Goal: Use online tool/utility: Utilize a website feature to perform a specific function

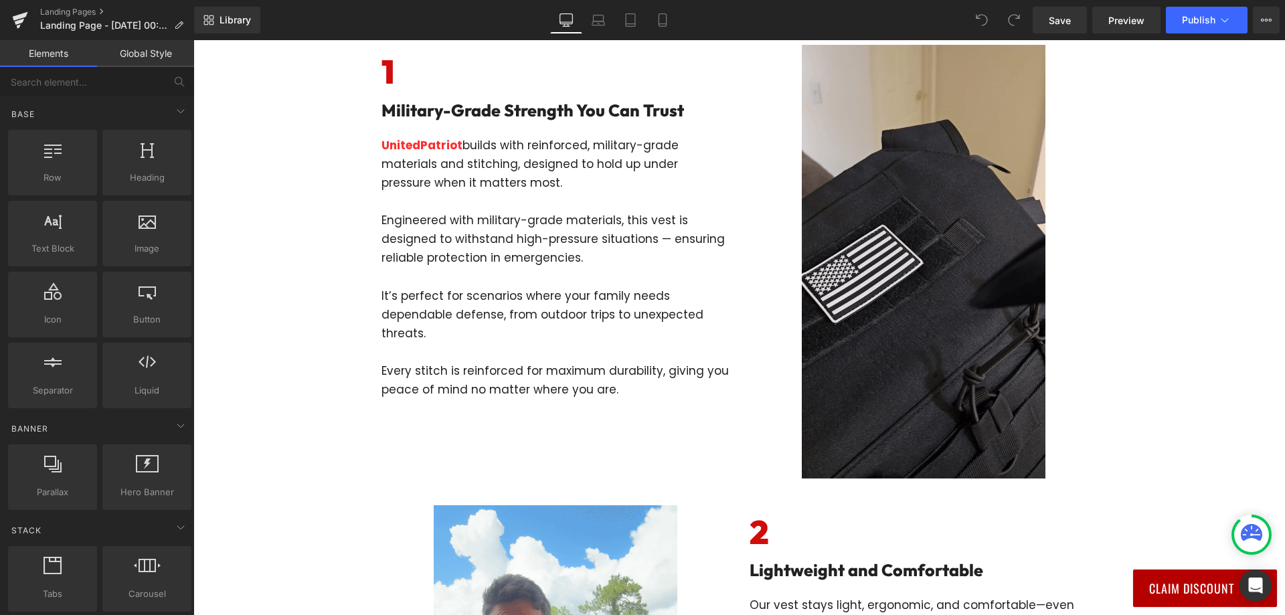
scroll to position [67, 0]
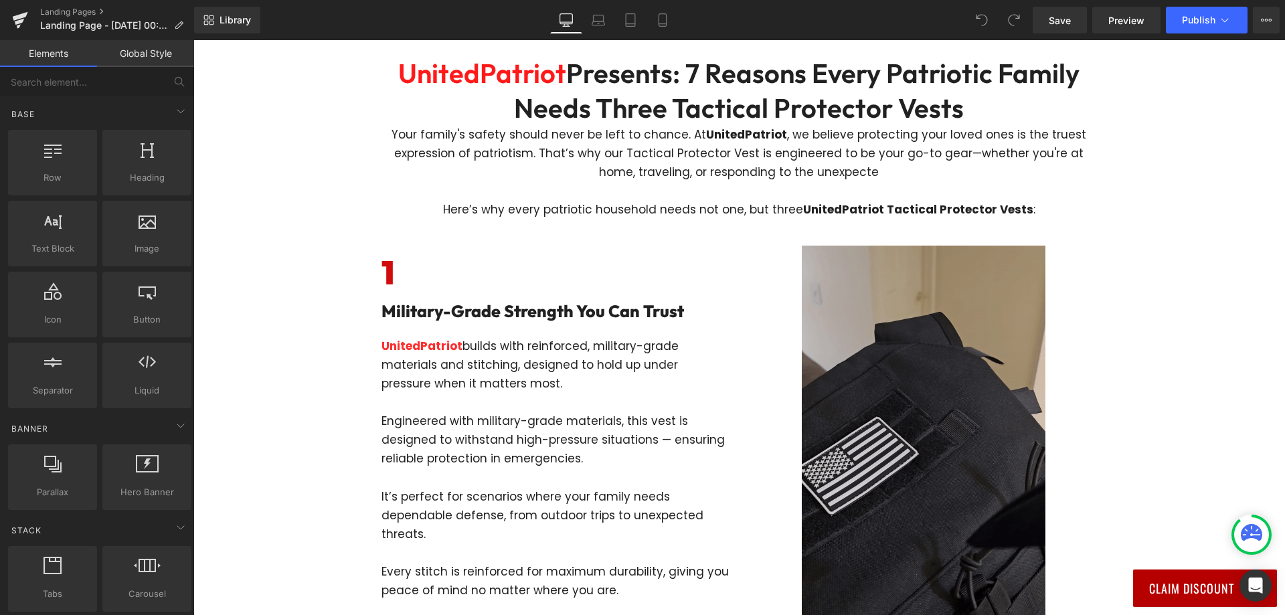
click at [914, 379] on img at bounding box center [924, 462] width 244 height 433
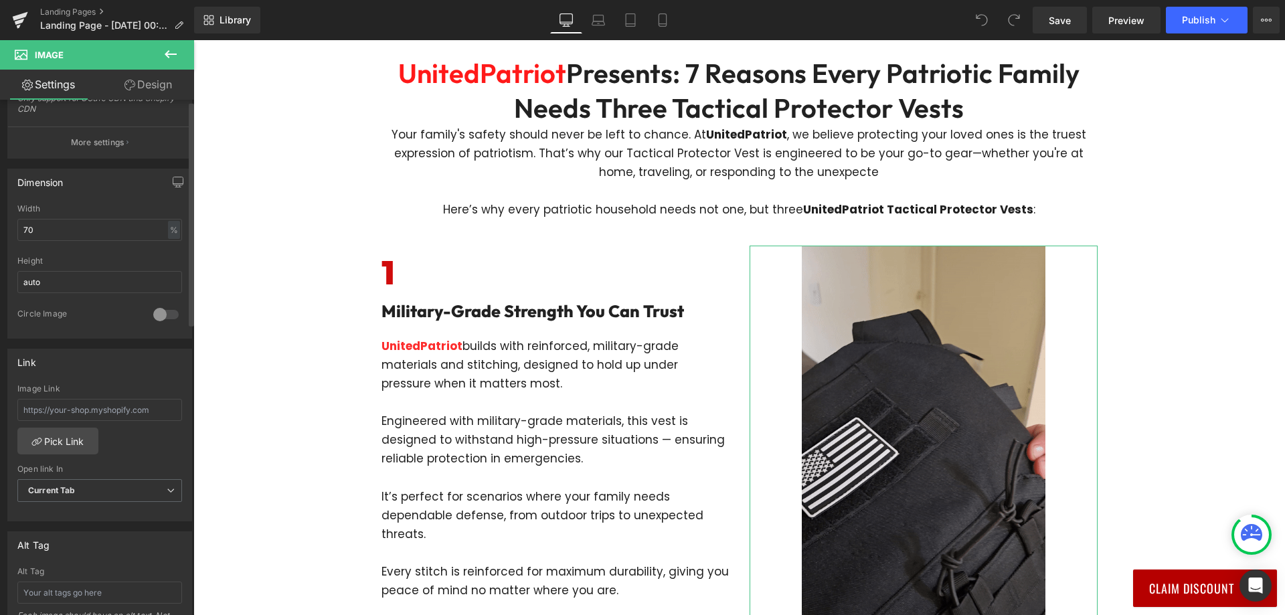
scroll to position [3, 0]
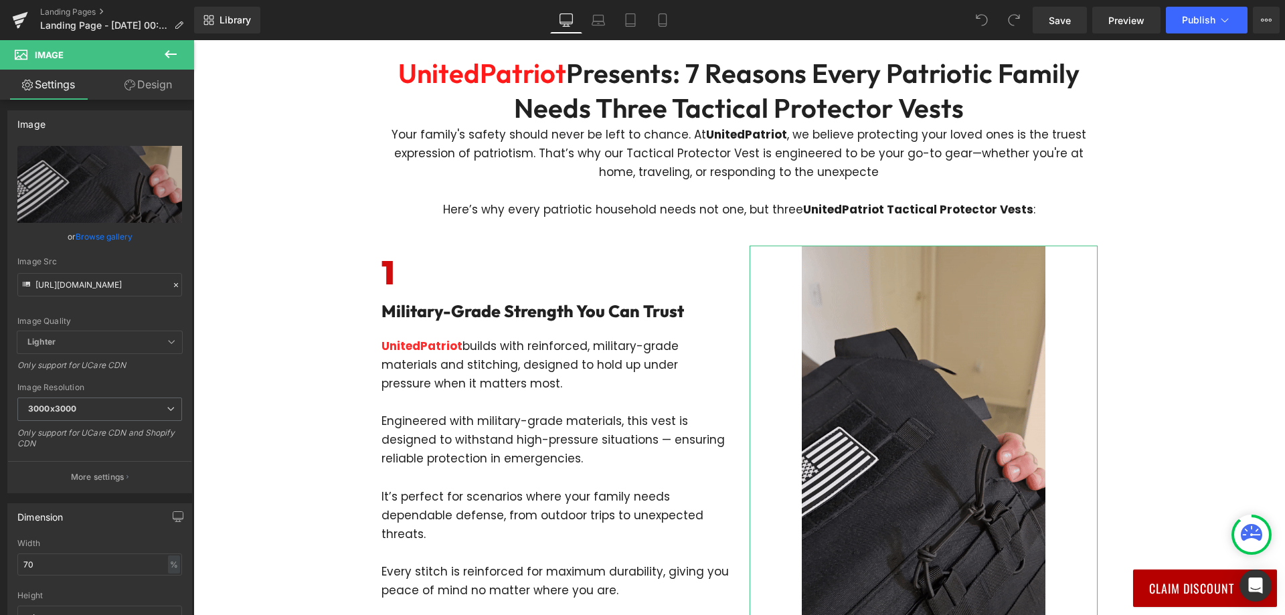
click at [136, 84] on link "Design" at bounding box center [148, 85] width 97 height 30
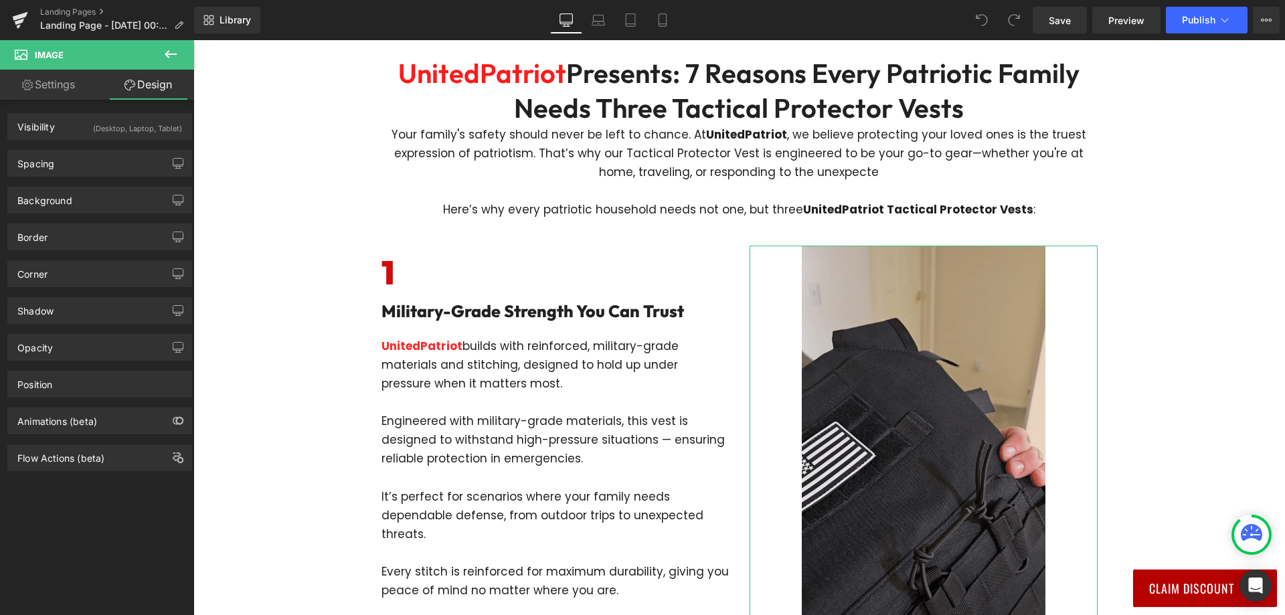
type input "transparent"
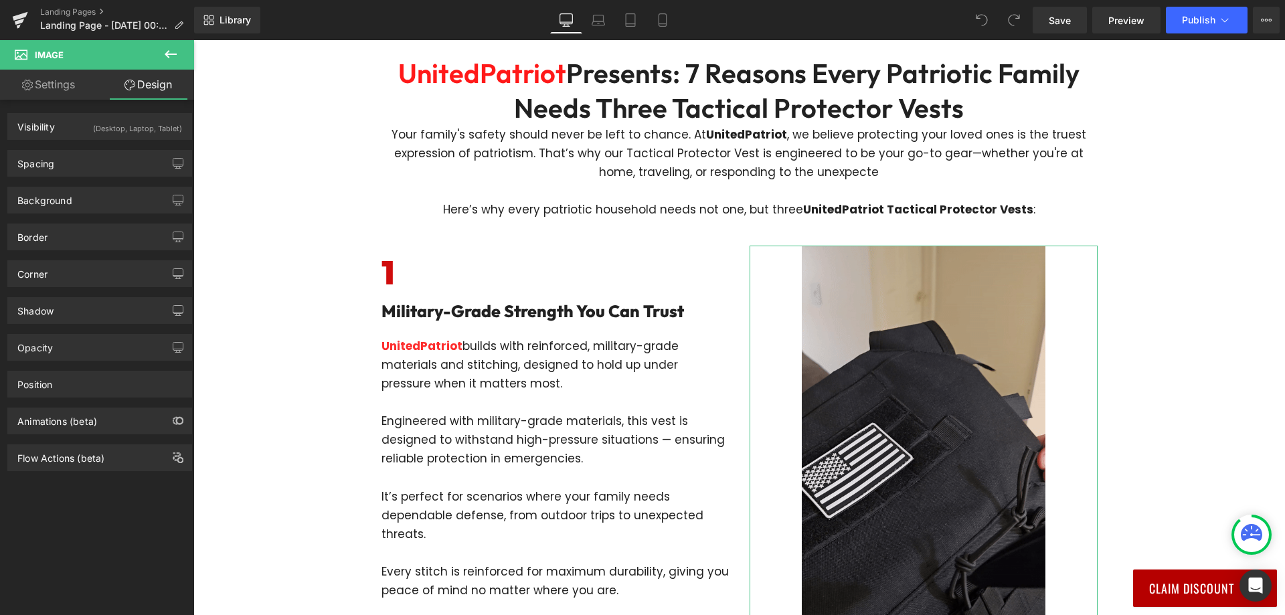
type input "0"
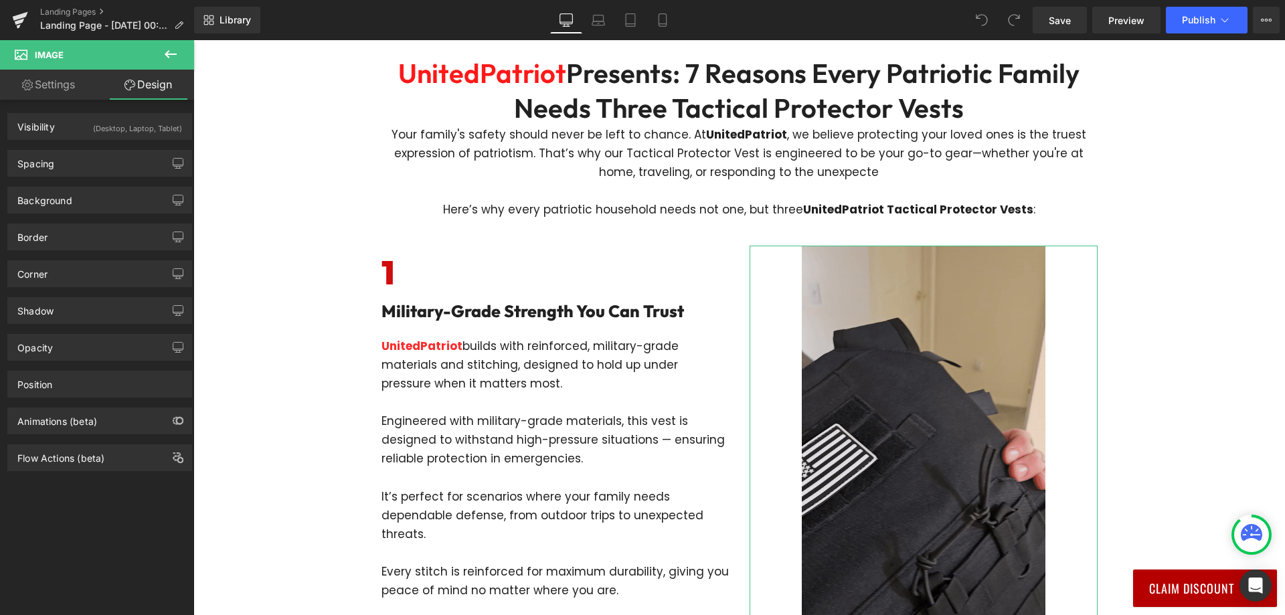
type input "#212121"
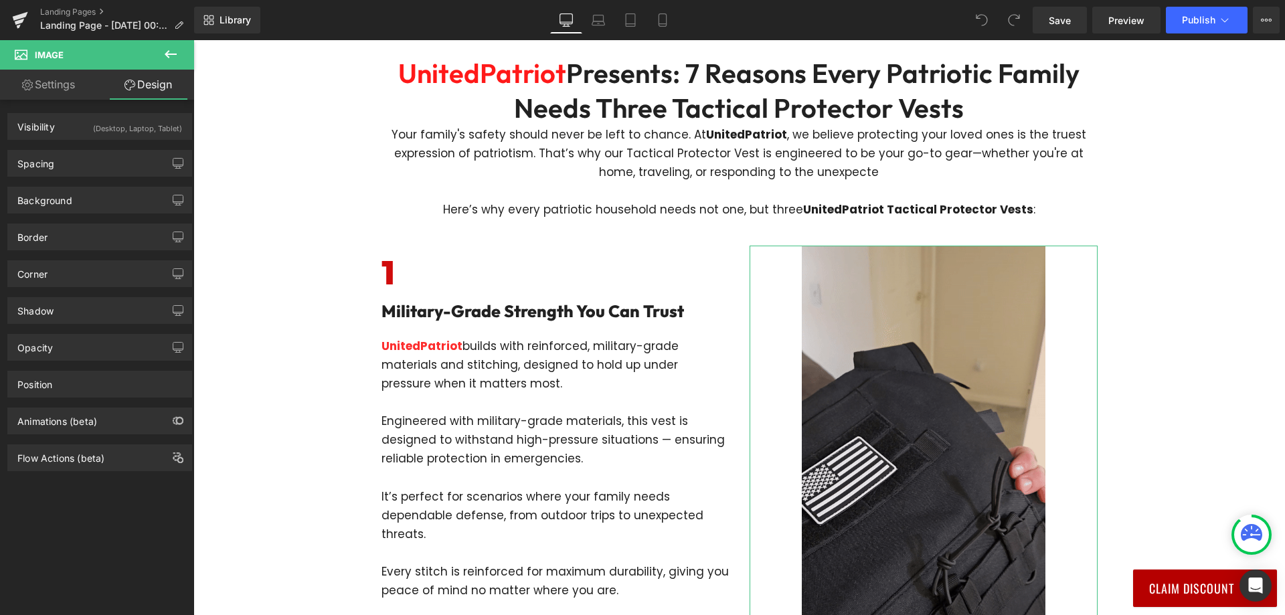
type input "100"
type input "0"
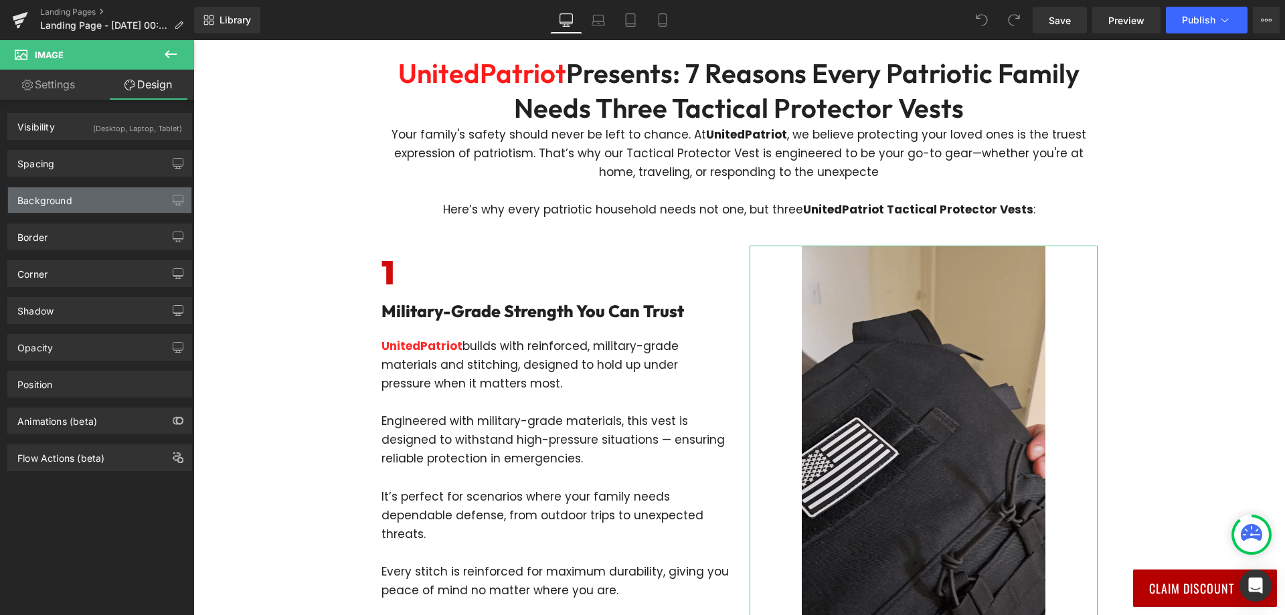
click at [76, 201] on div "Background" at bounding box center [99, 199] width 183 height 25
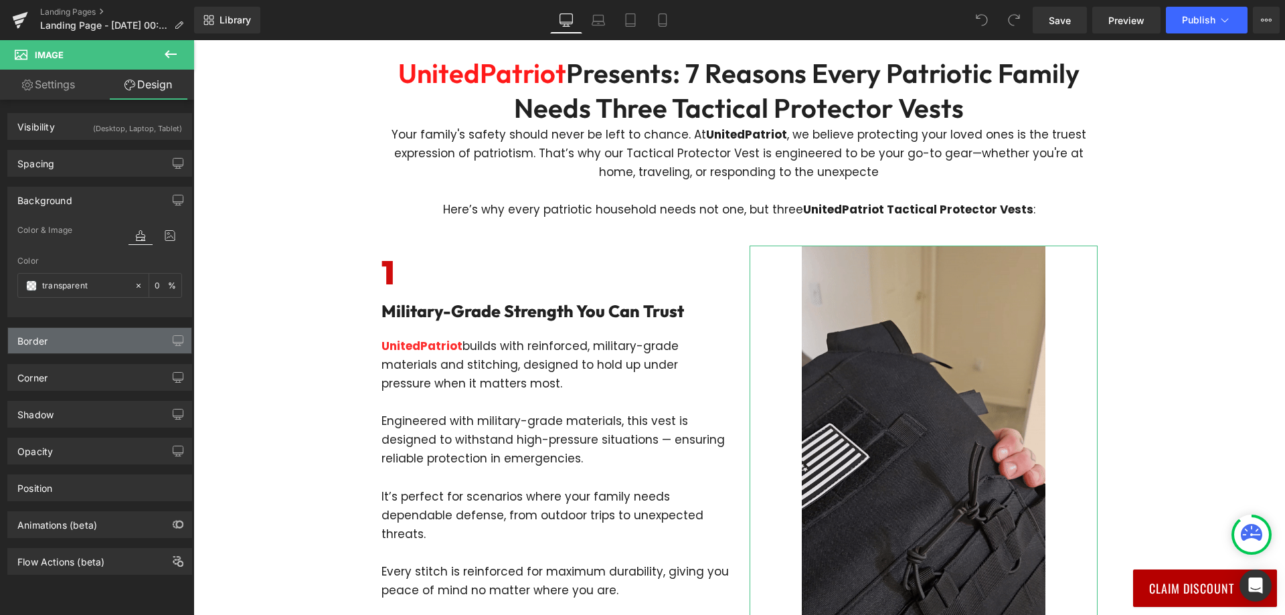
click at [63, 343] on div "Border" at bounding box center [99, 340] width 183 height 25
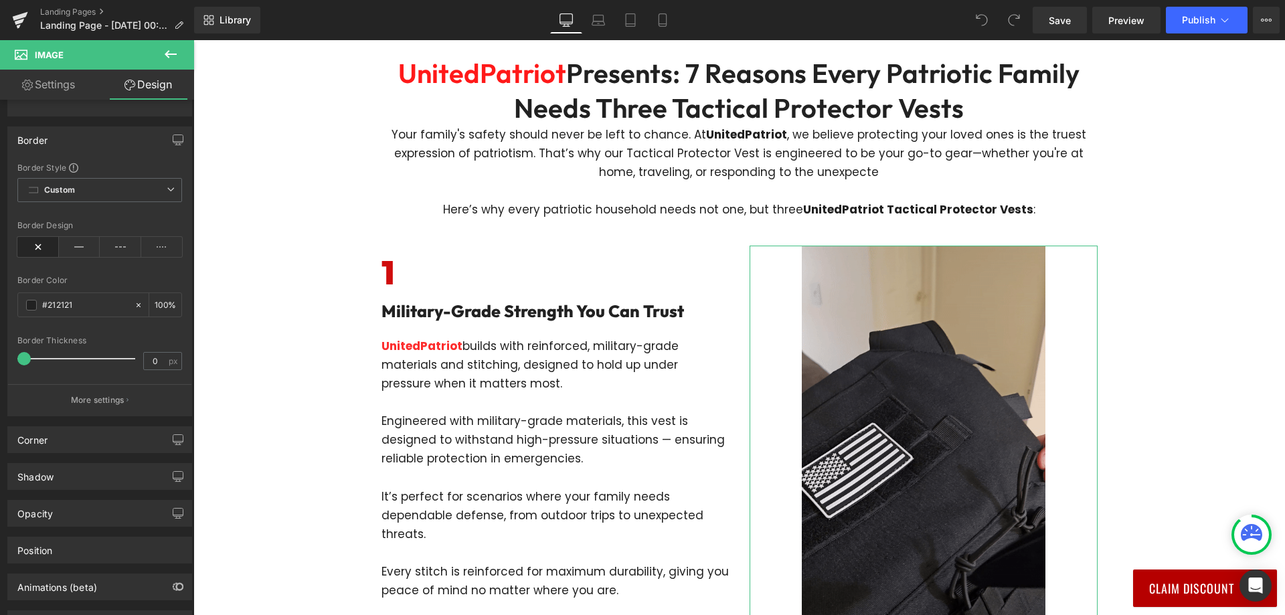
scroll to position [260, 0]
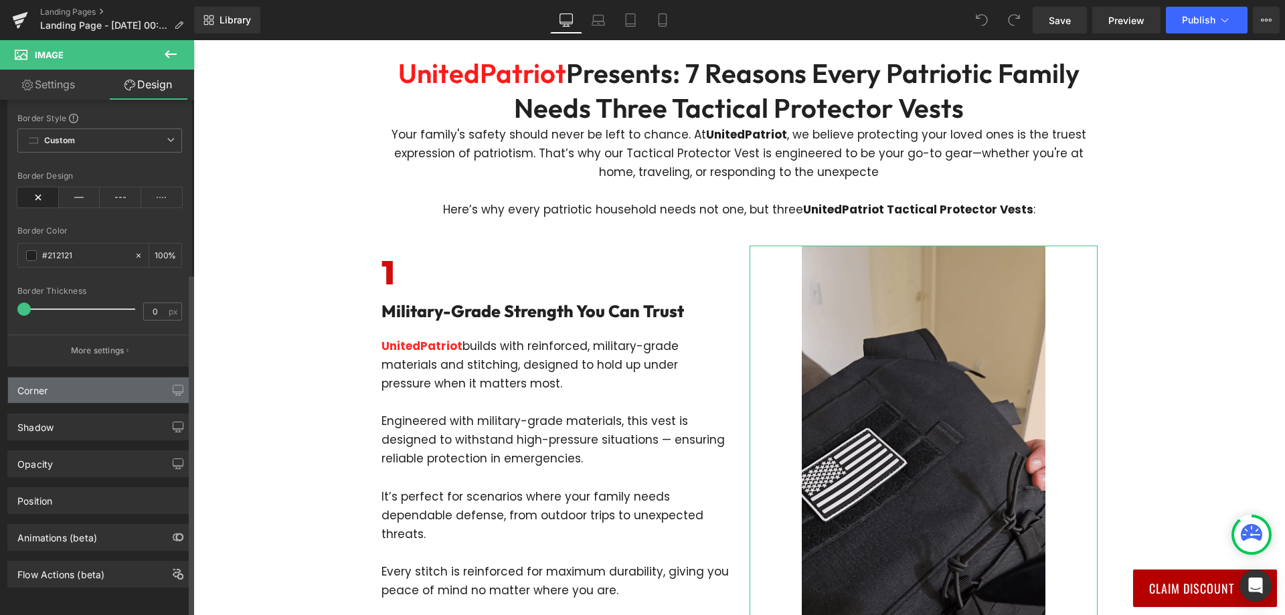
click at [66, 383] on div "Corner" at bounding box center [99, 390] width 183 height 25
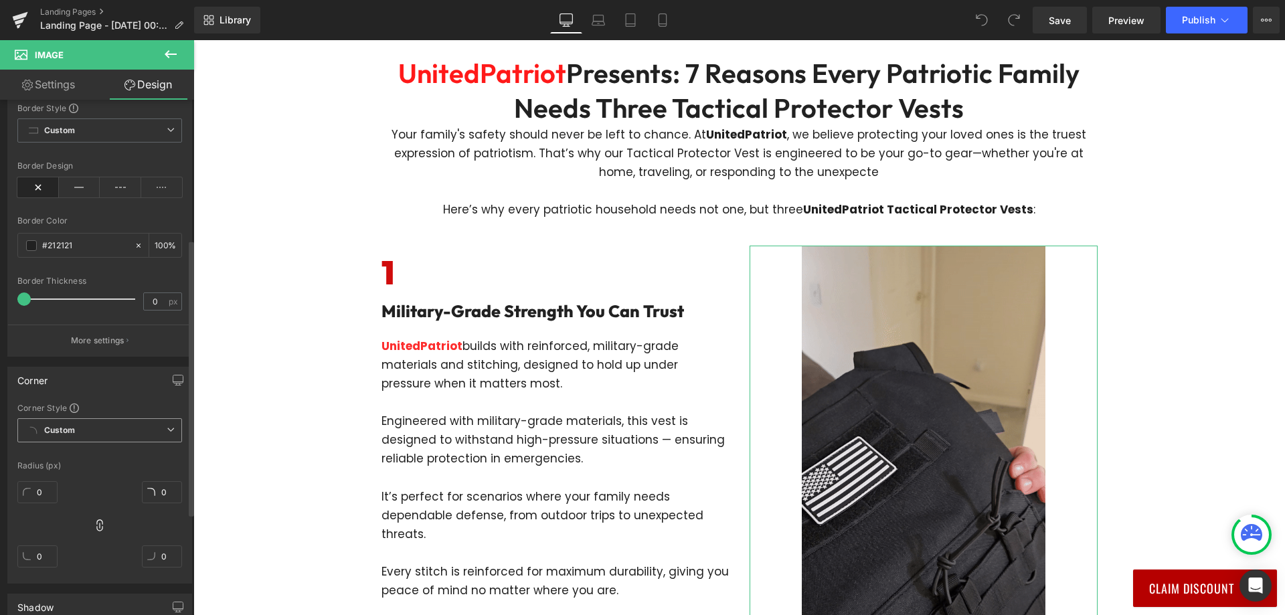
click at [97, 427] on span "Custom Setup Global Style" at bounding box center [99, 430] width 165 height 24
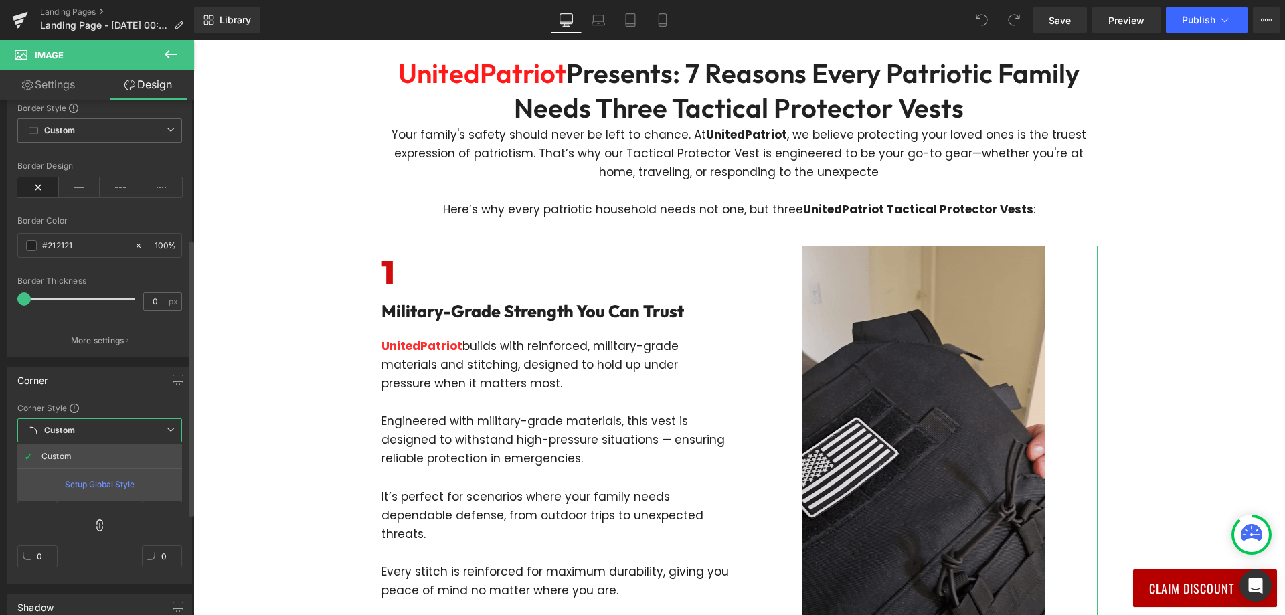
click at [97, 428] on span "Custom Setup Global Style" at bounding box center [99, 430] width 165 height 24
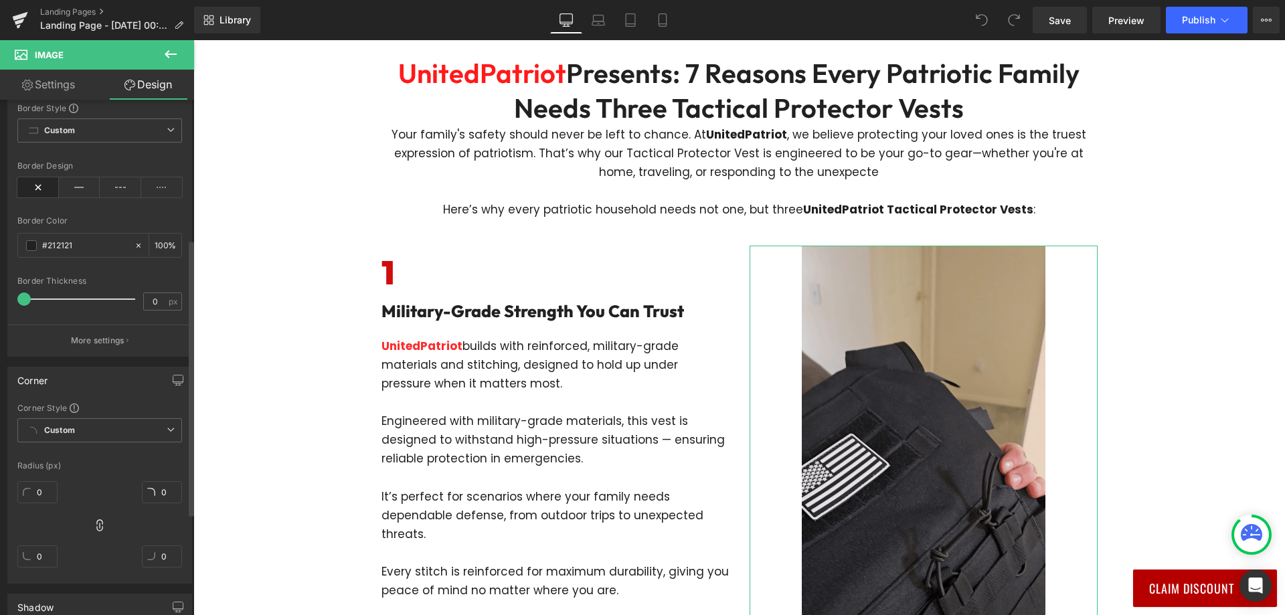
scroll to position [450, 0]
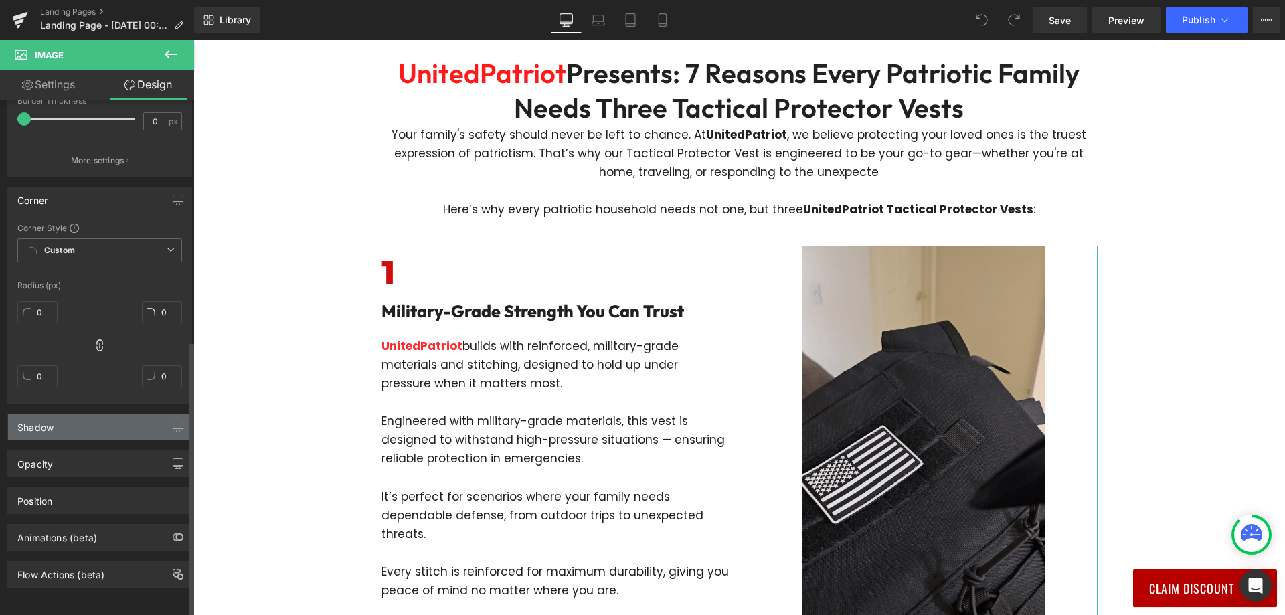
click at [78, 421] on div "Shadow" at bounding box center [99, 426] width 183 height 25
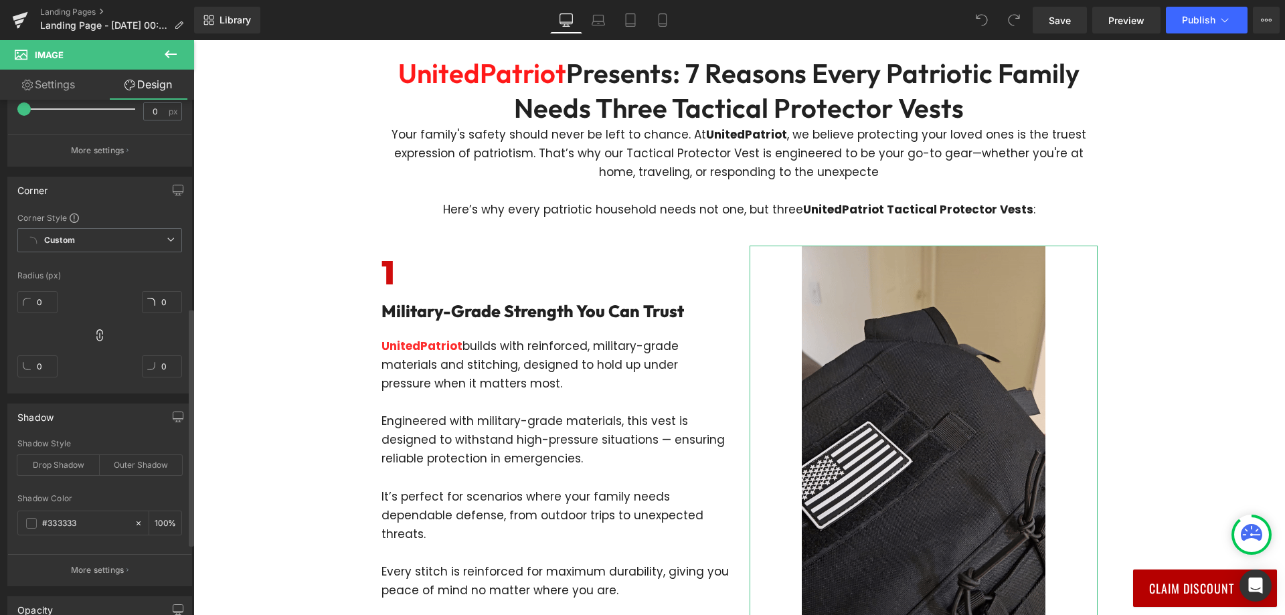
click at [80, 424] on div "Shadow" at bounding box center [99, 416] width 183 height 25
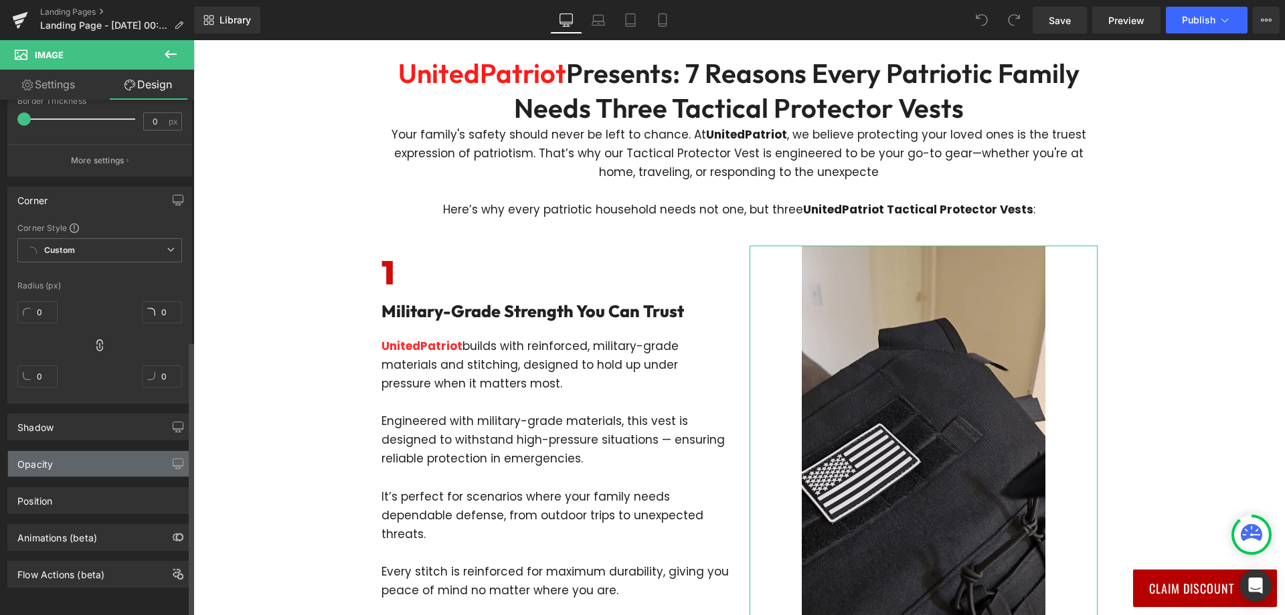
click at [71, 452] on div "Opacity" at bounding box center [99, 463] width 183 height 25
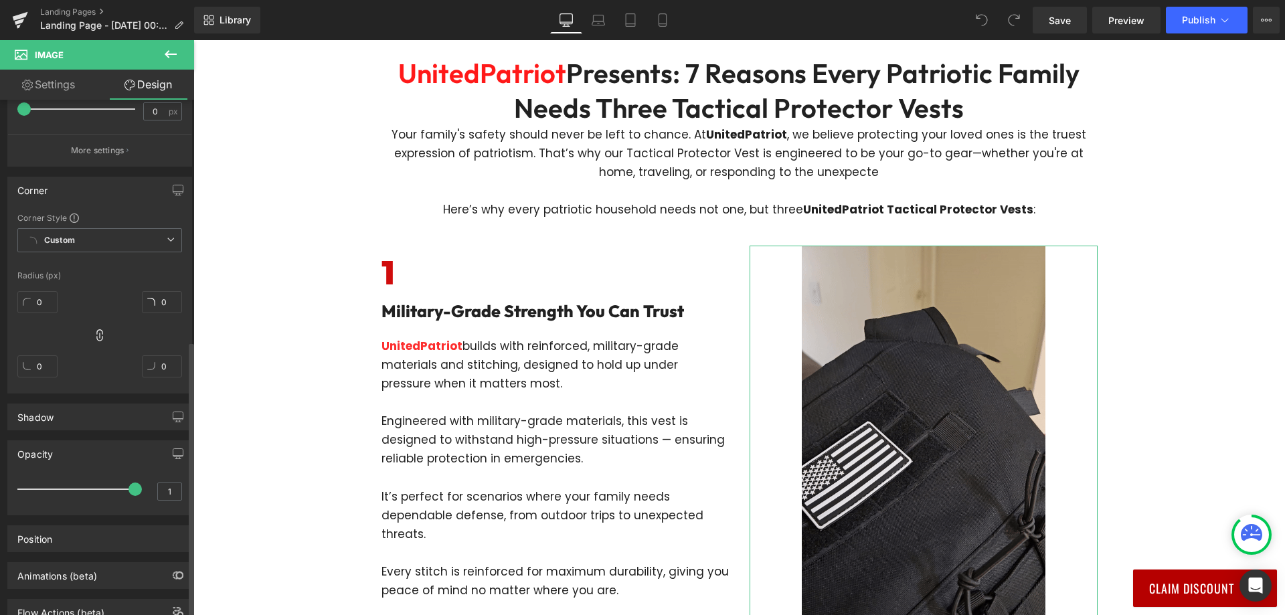
click at [71, 452] on div "Opacity" at bounding box center [99, 453] width 183 height 25
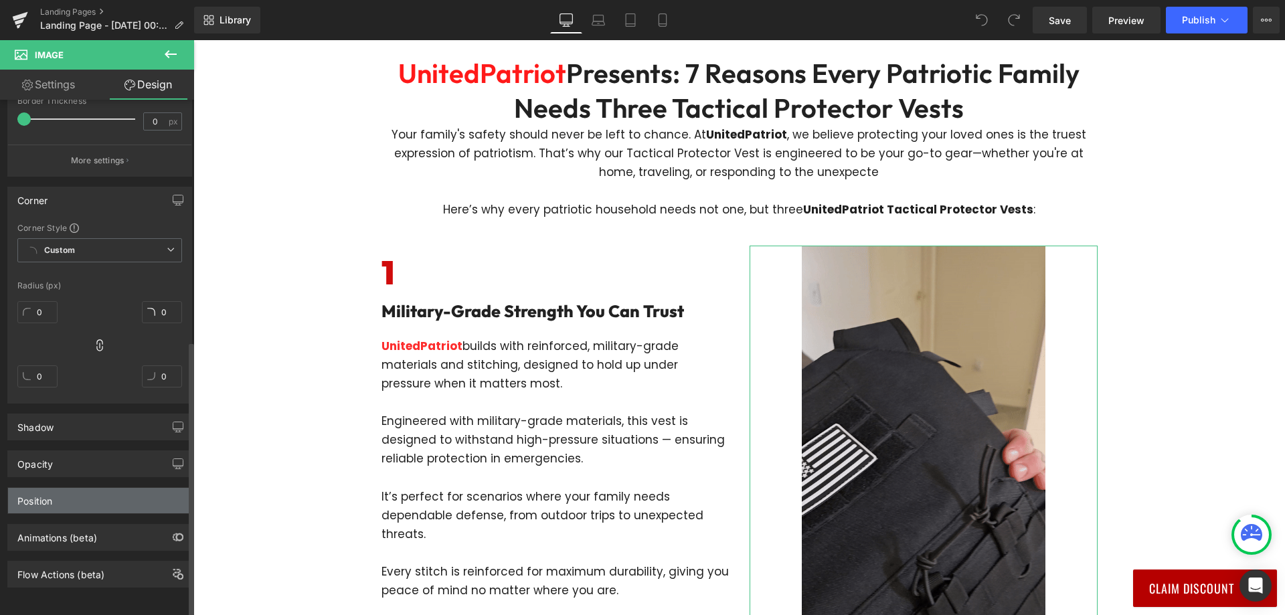
click at [76, 488] on div "Position" at bounding box center [99, 500] width 183 height 25
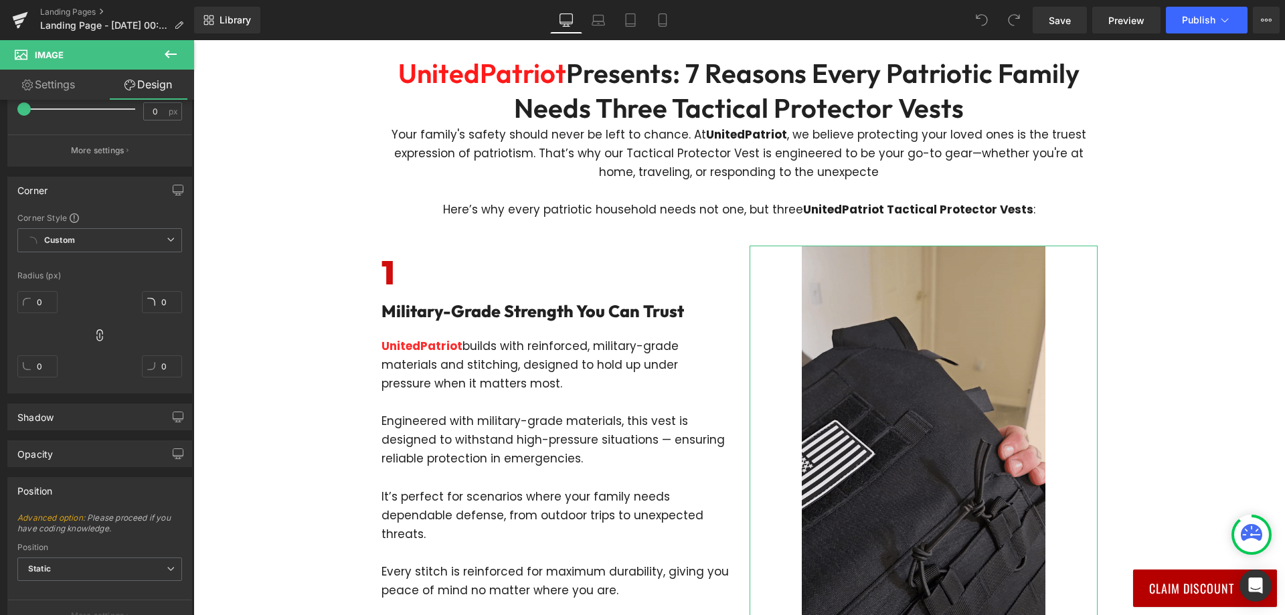
click at [60, 86] on link "Settings" at bounding box center [48, 85] width 97 height 30
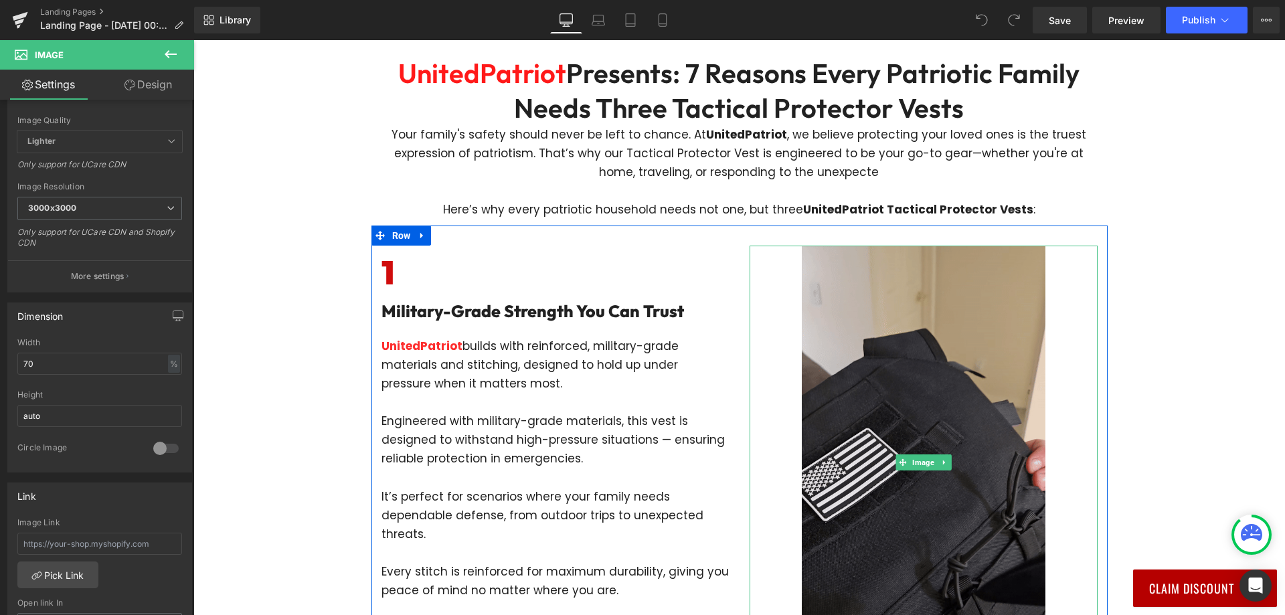
scroll to position [134, 0]
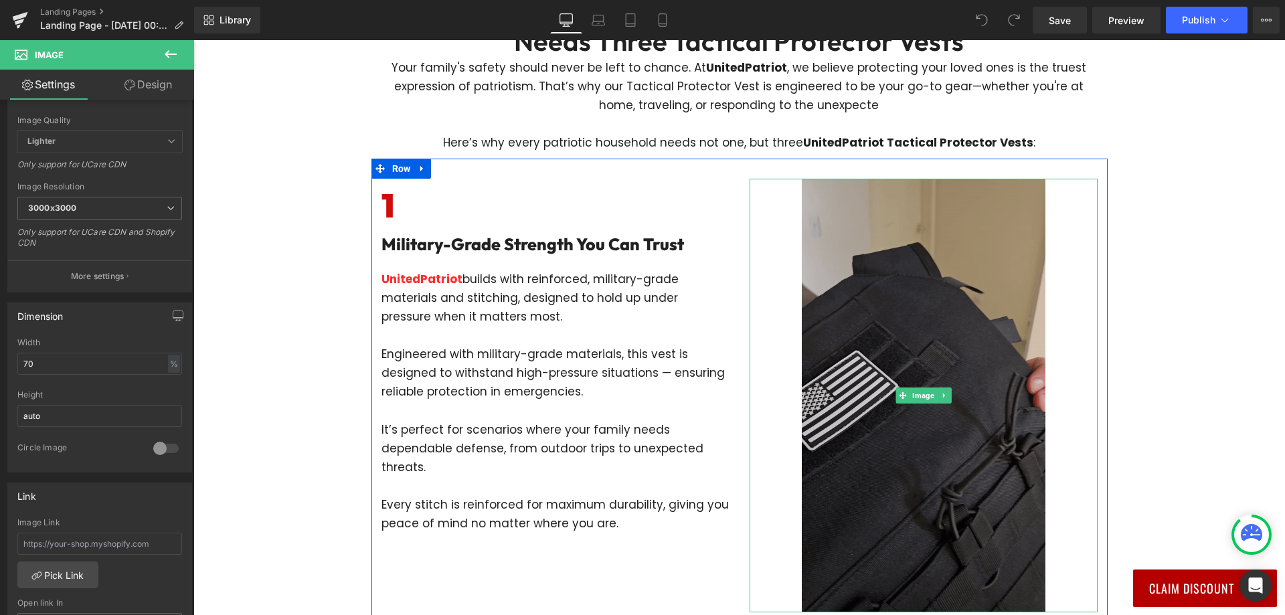
click at [931, 367] on img at bounding box center [924, 395] width 244 height 433
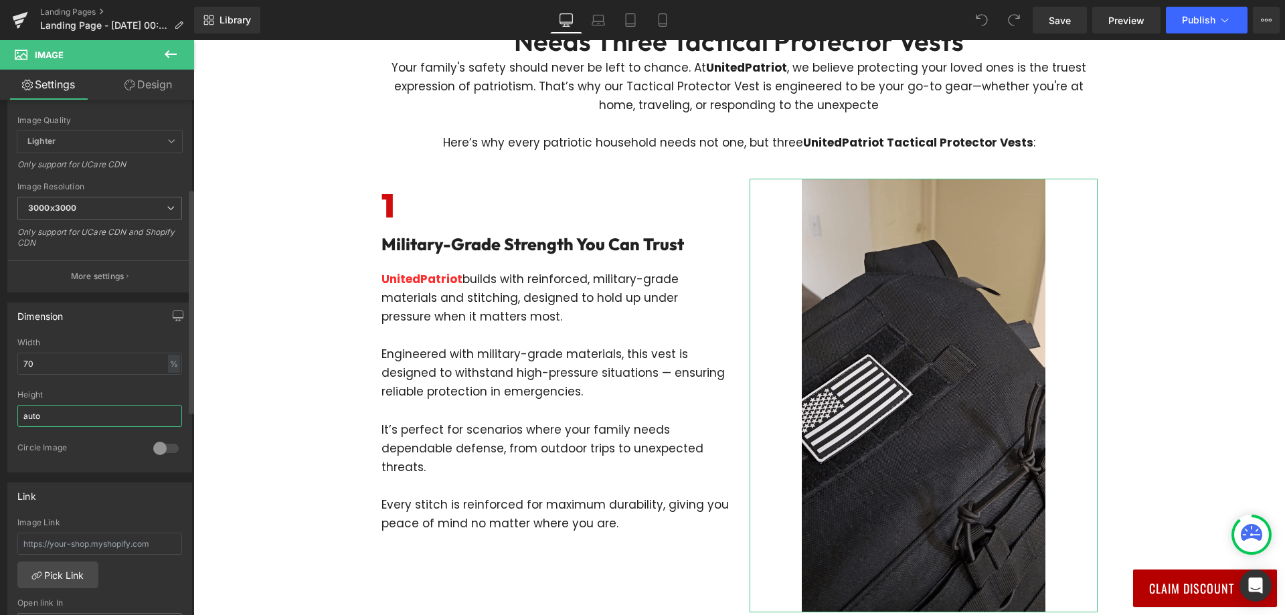
click at [70, 413] on input "auto" at bounding box center [99, 416] width 165 height 22
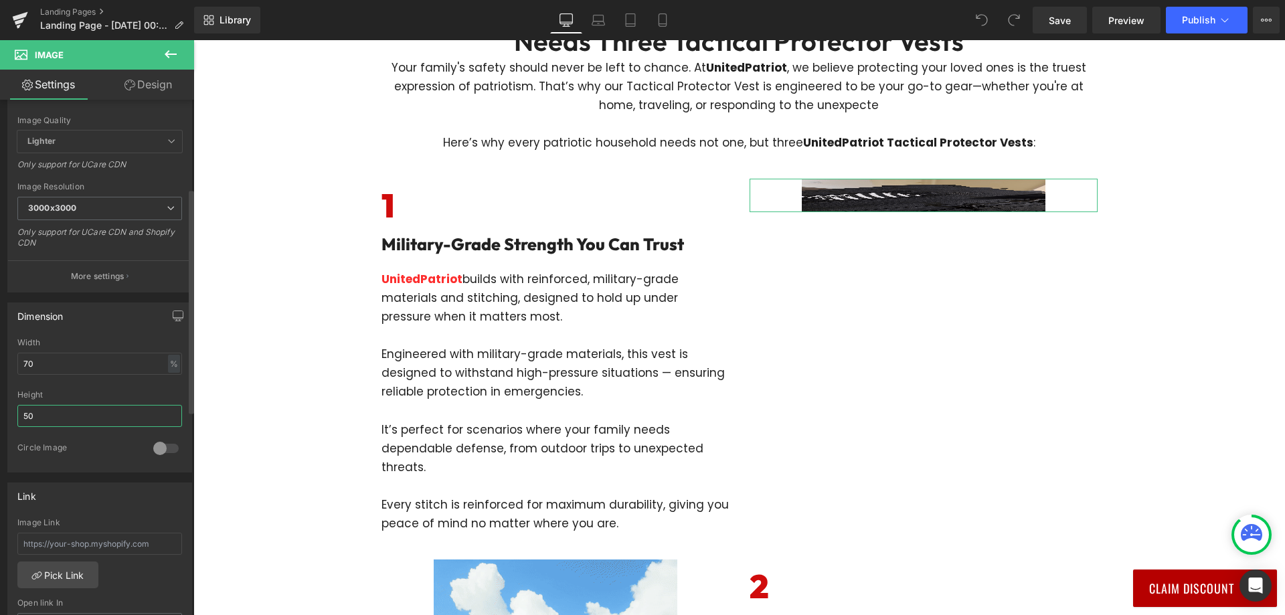
type input "5"
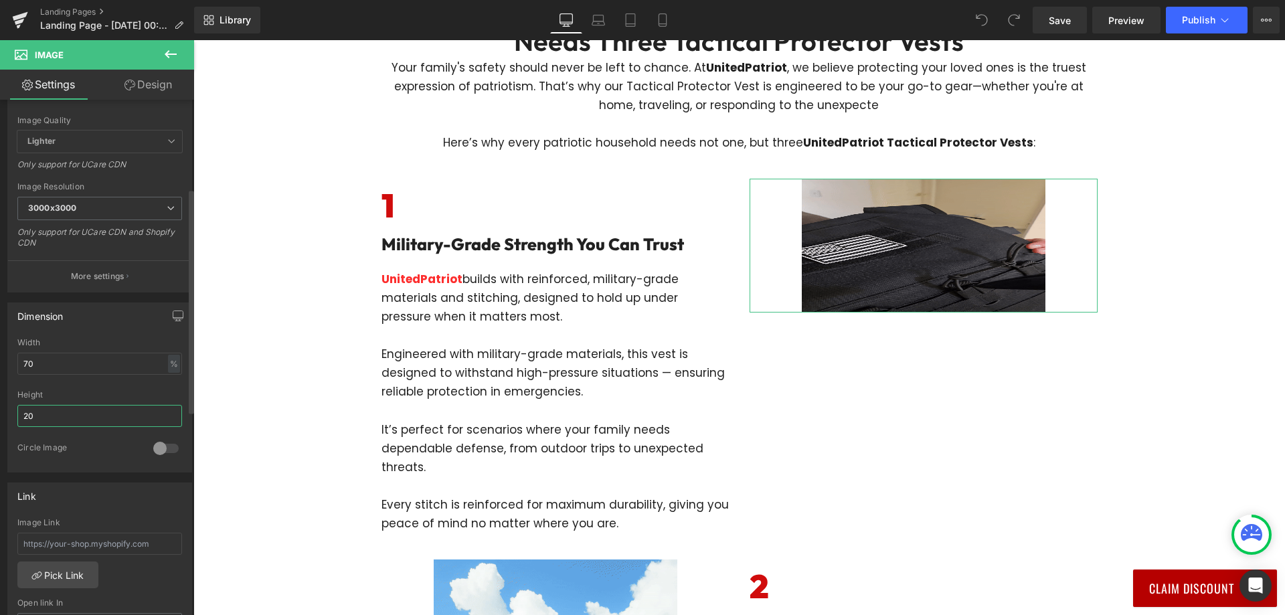
type input "2"
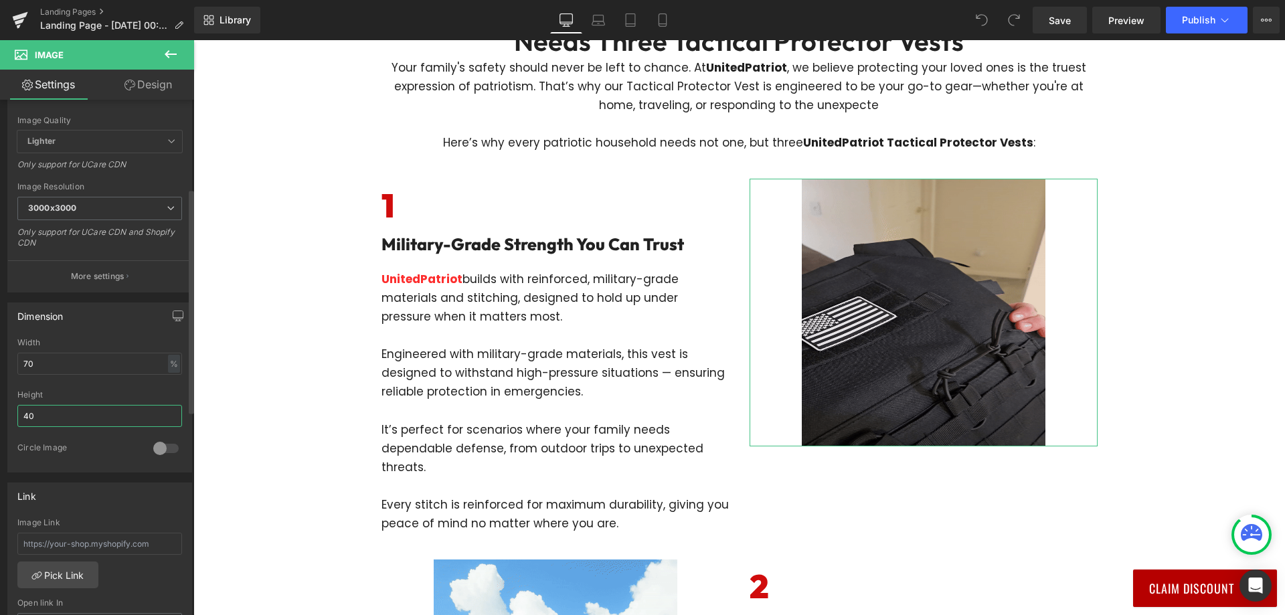
type input "4"
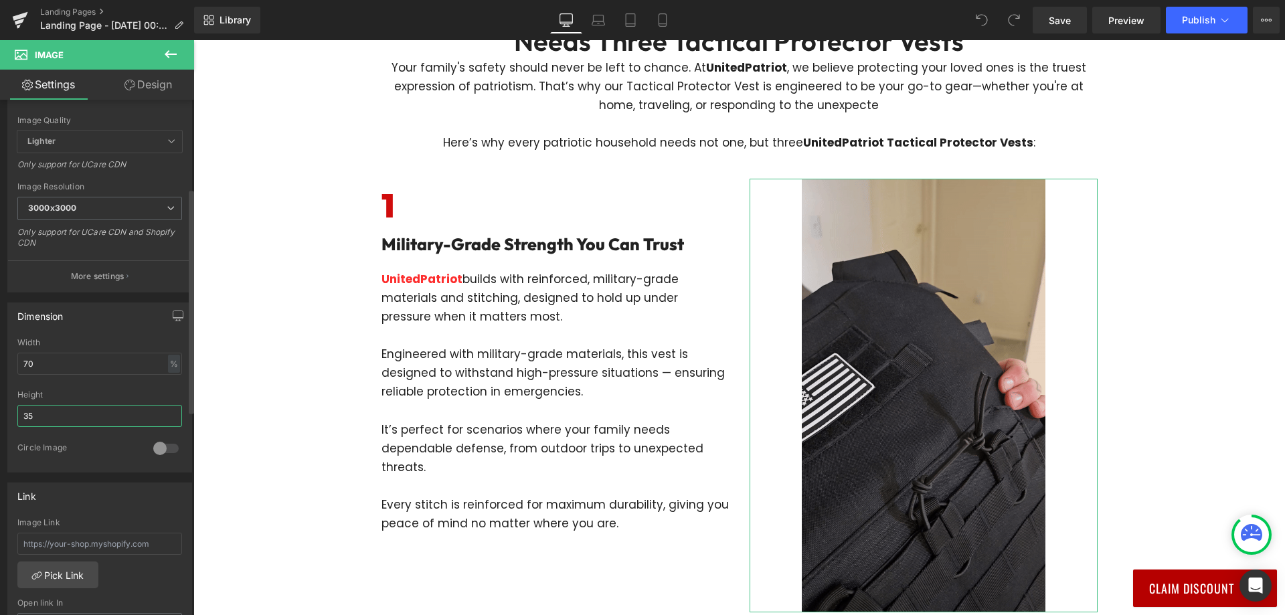
type input "350"
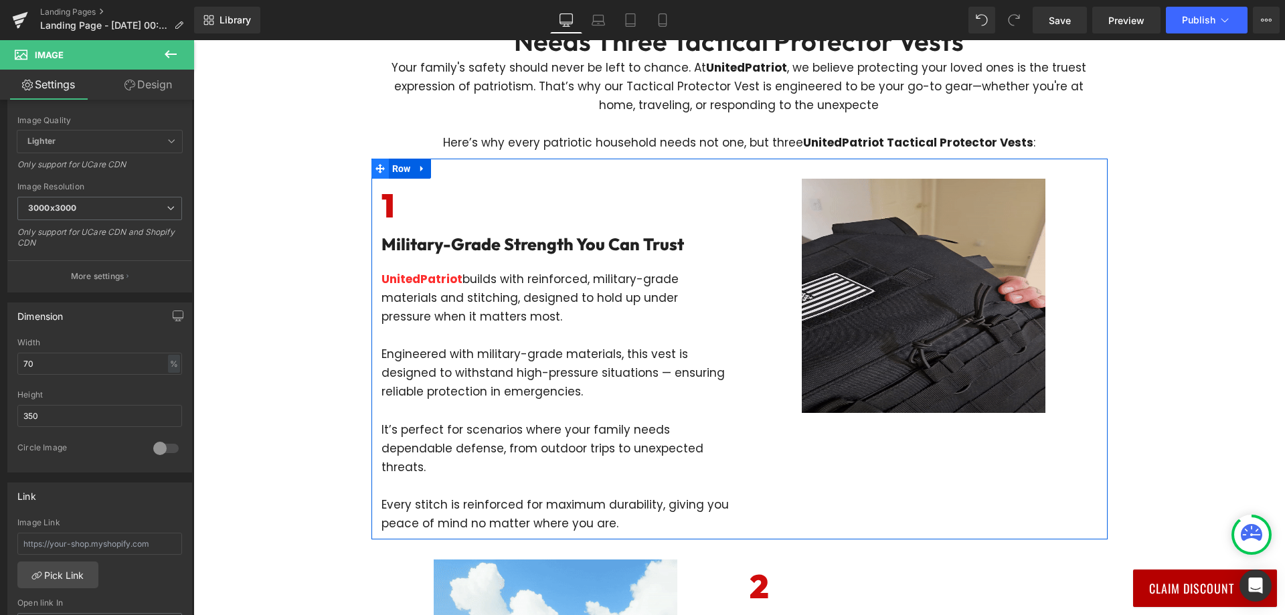
click at [382, 172] on span at bounding box center [379, 169] width 17 height 20
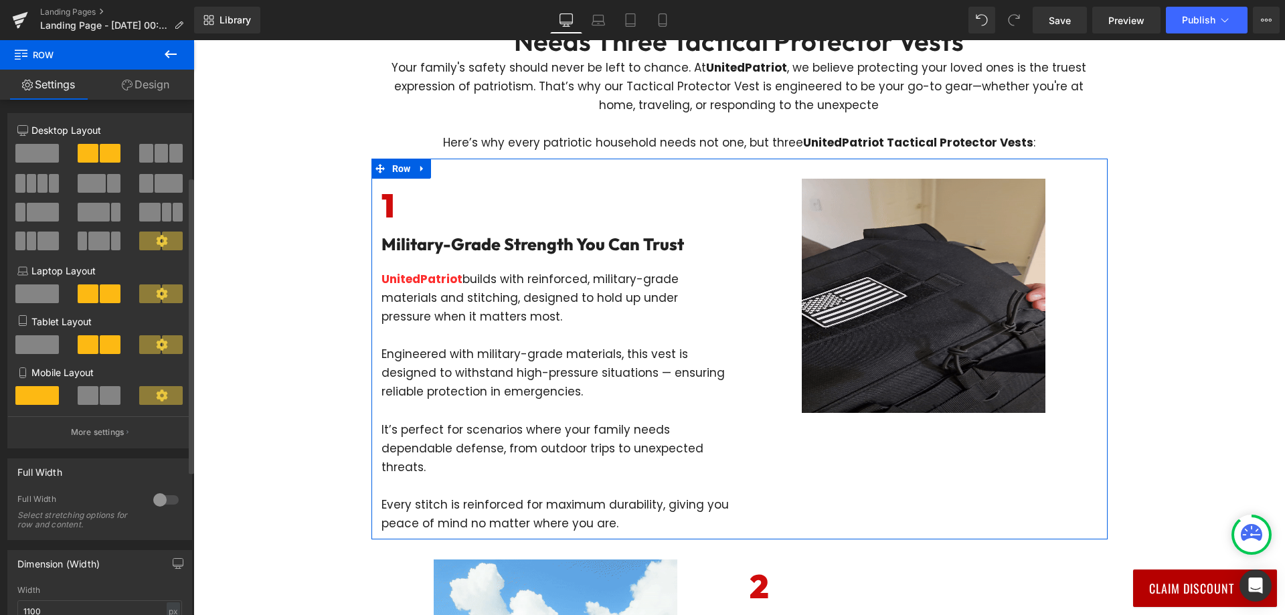
scroll to position [385, 0]
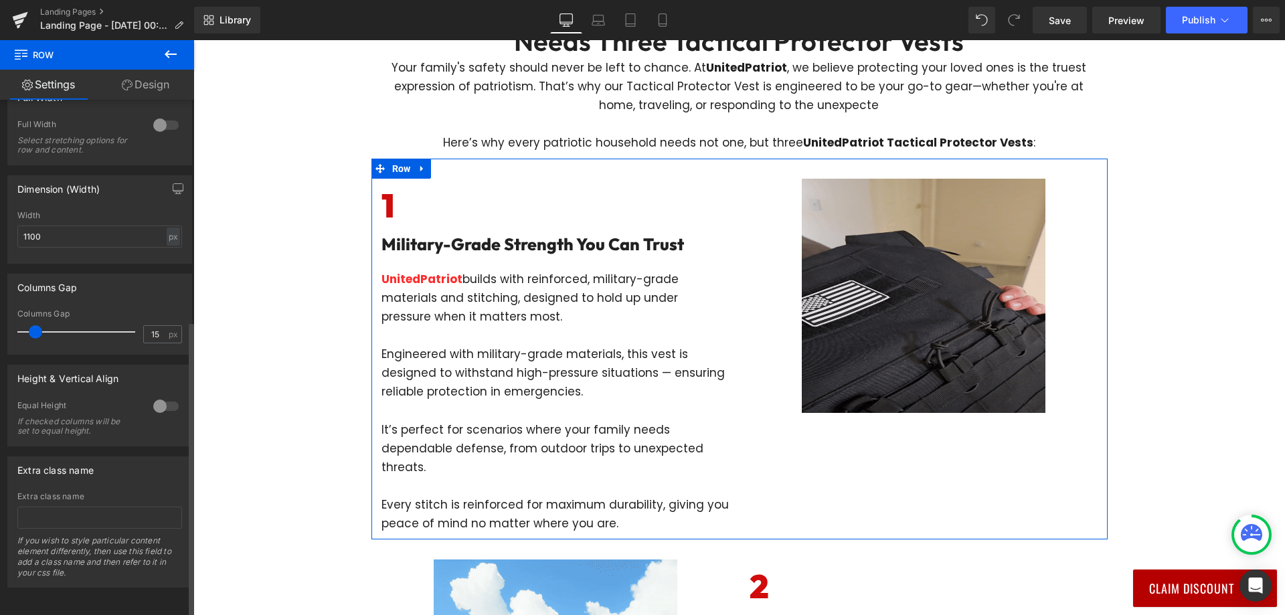
click at [164, 397] on div at bounding box center [166, 406] width 32 height 21
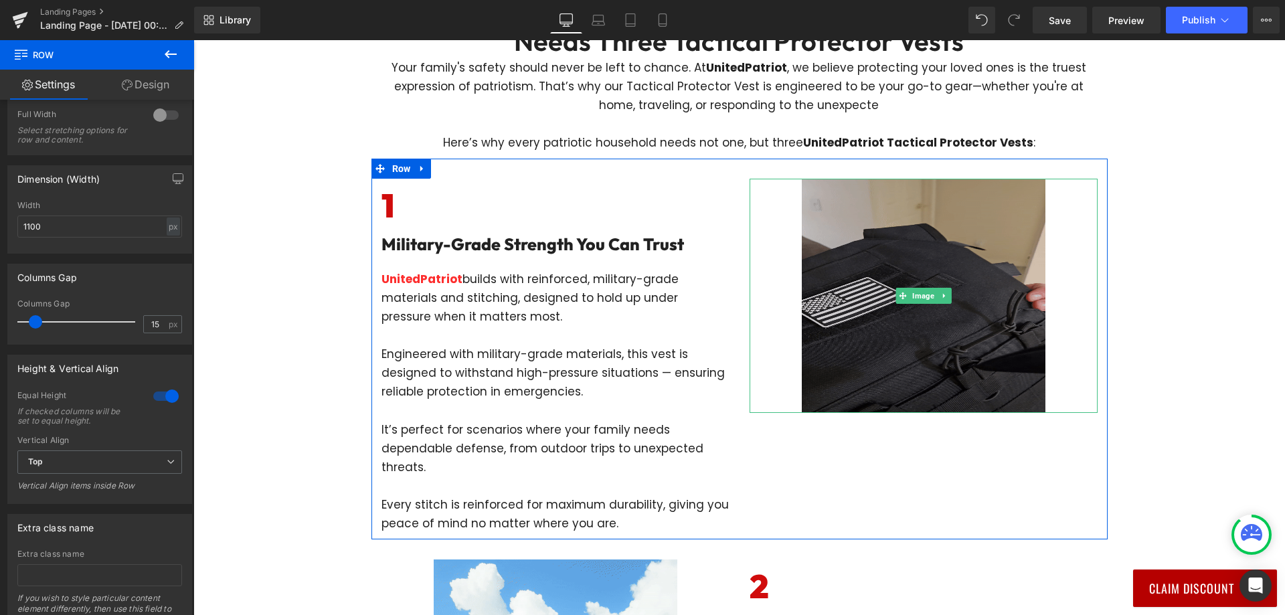
click at [803, 339] on img at bounding box center [924, 296] width 244 height 234
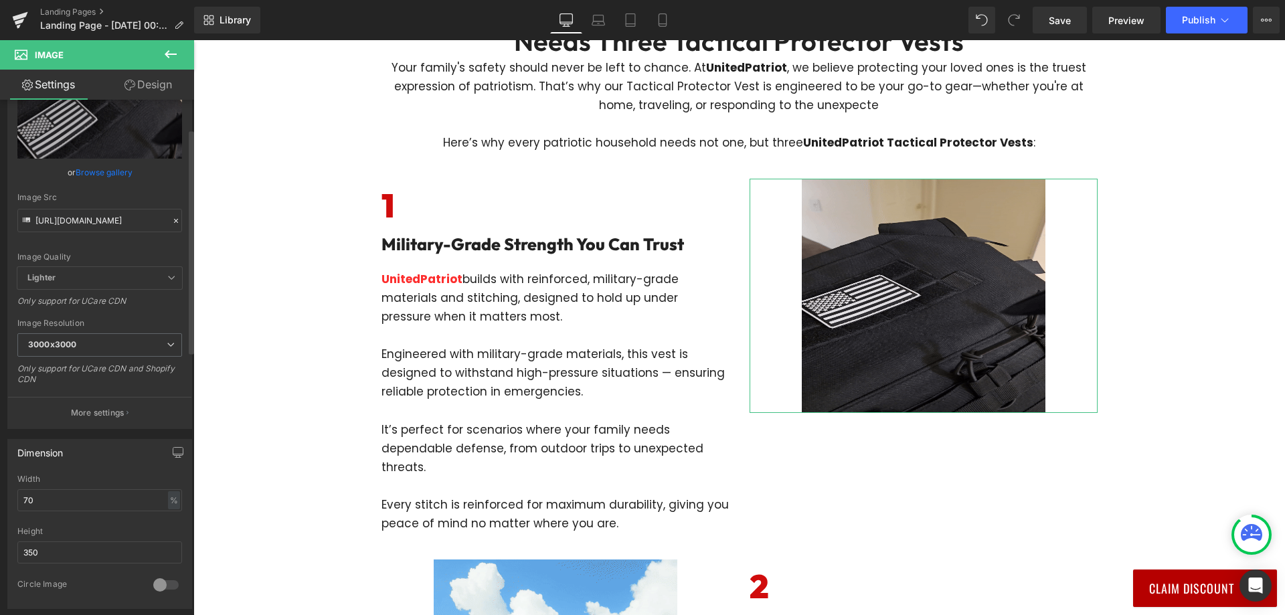
scroll to position [134, 0]
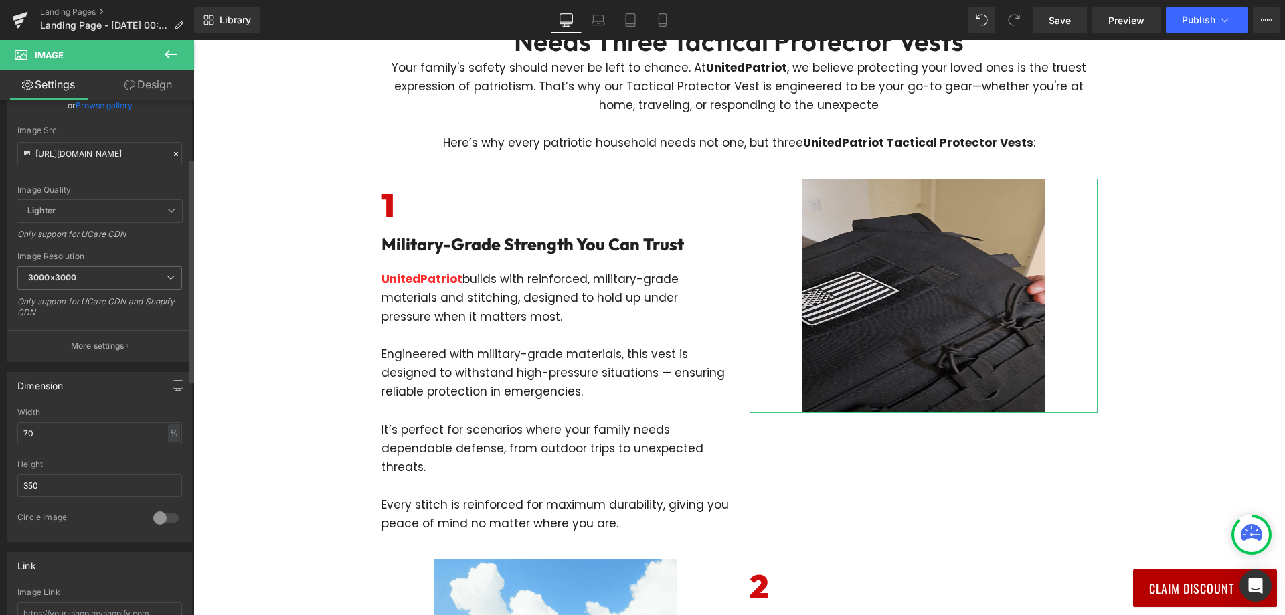
click at [166, 519] on div at bounding box center [166, 517] width 32 height 21
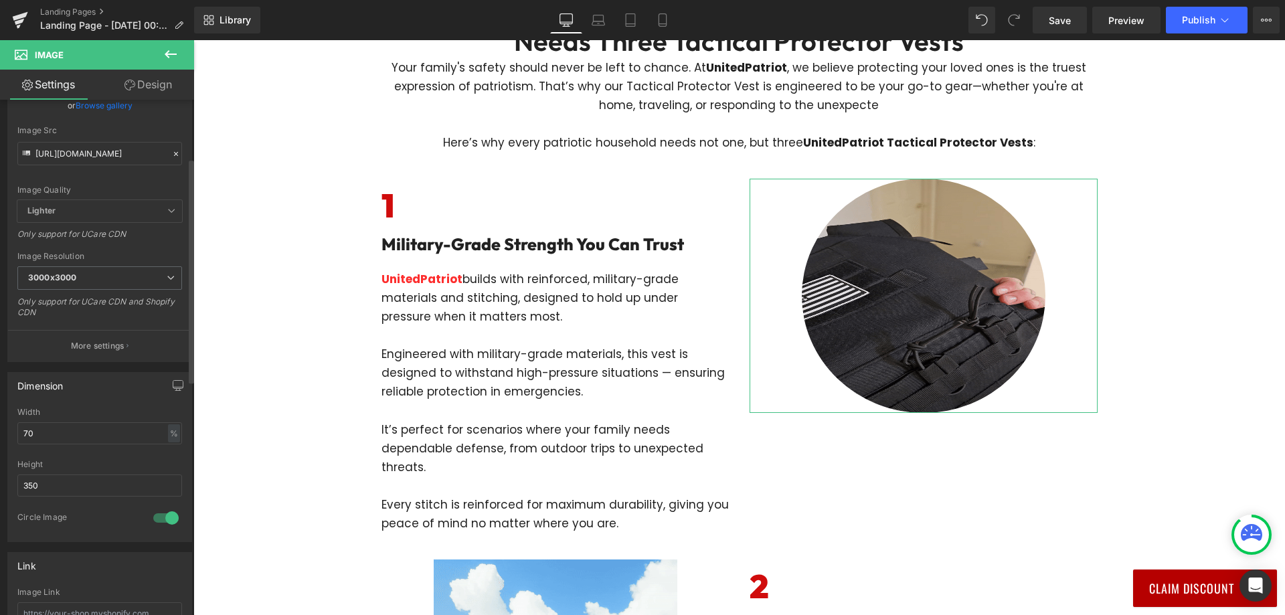
click at [157, 517] on div at bounding box center [166, 517] width 32 height 21
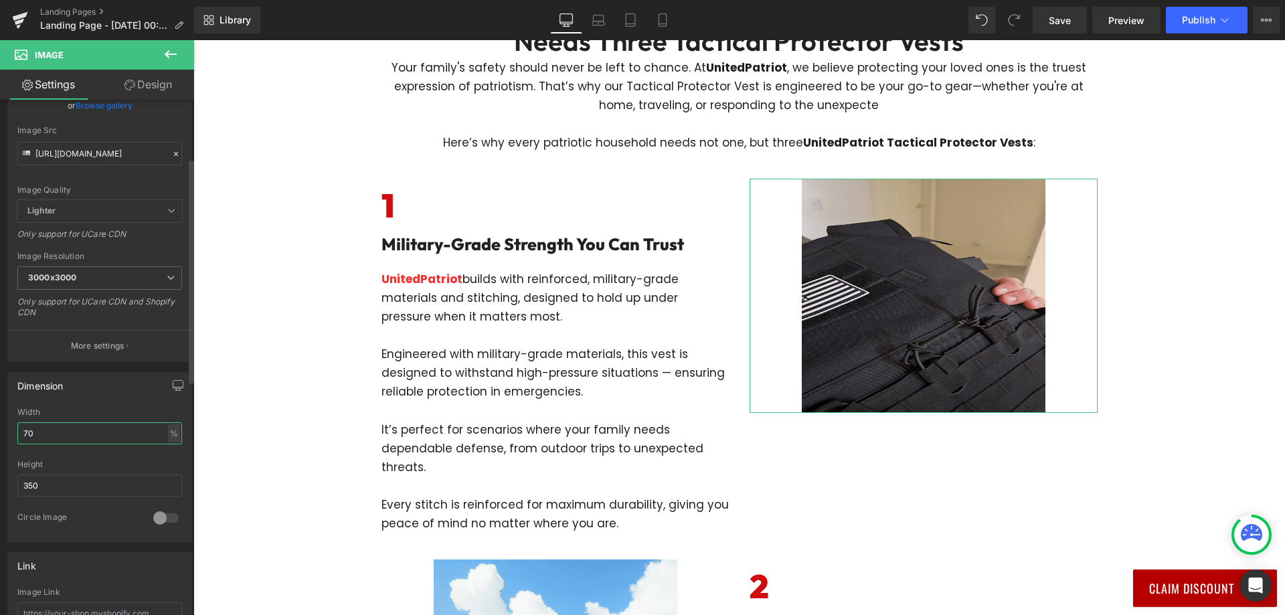
click at [116, 436] on input "70" at bounding box center [99, 433] width 165 height 22
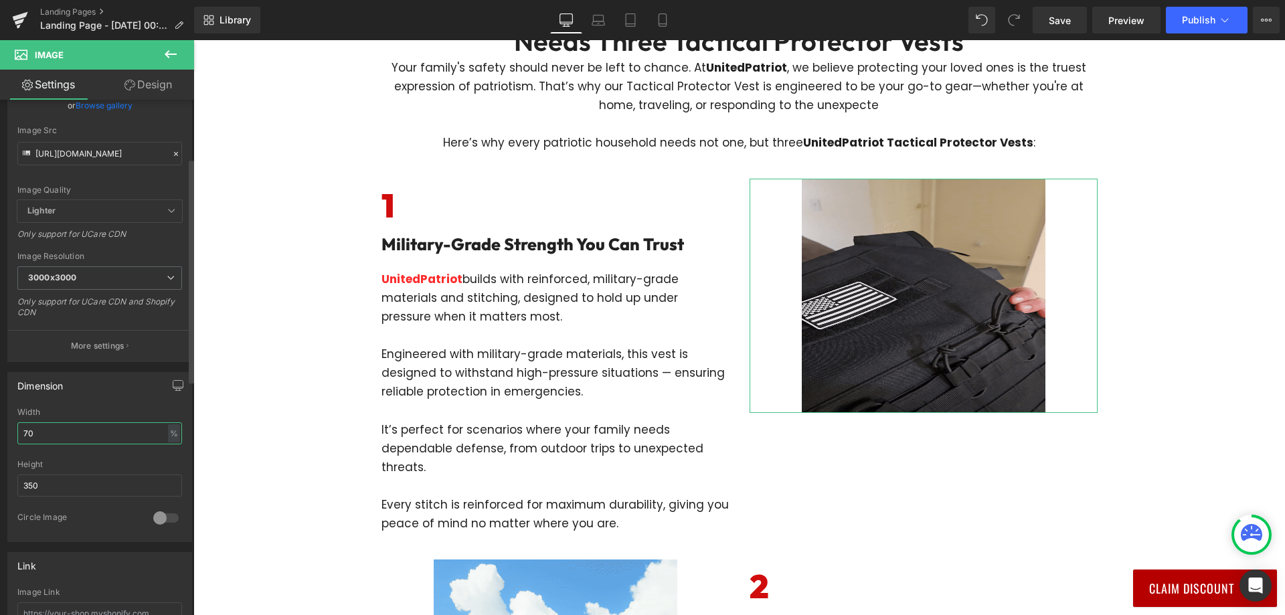
click at [116, 436] on input "70" at bounding box center [99, 433] width 165 height 22
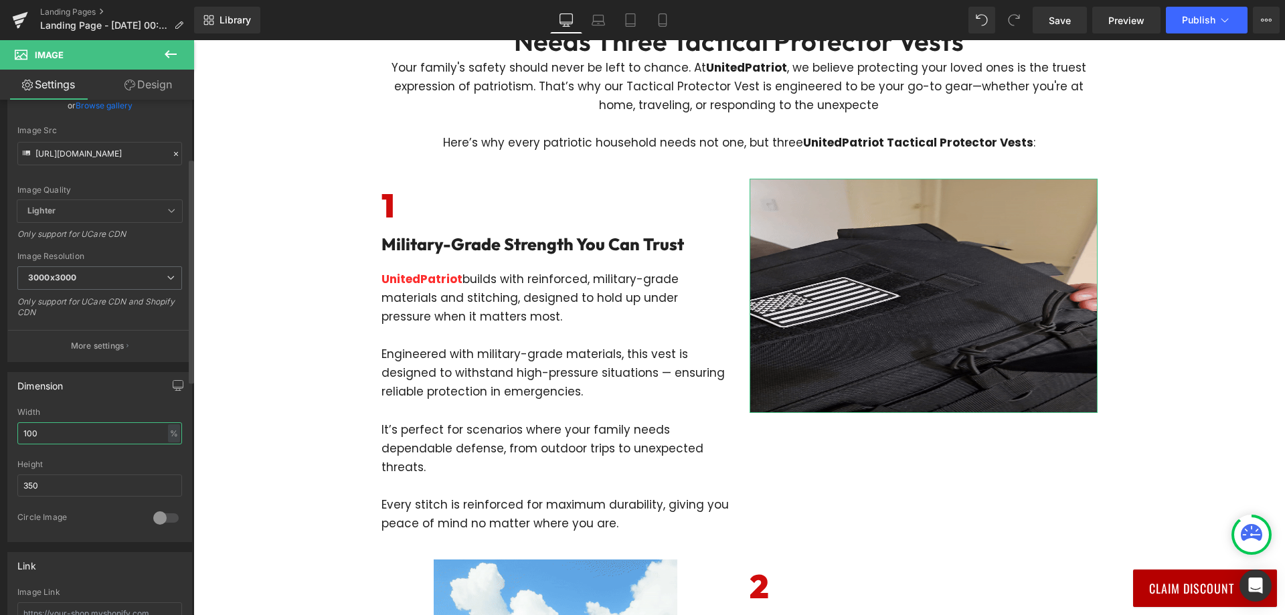
type input "100"
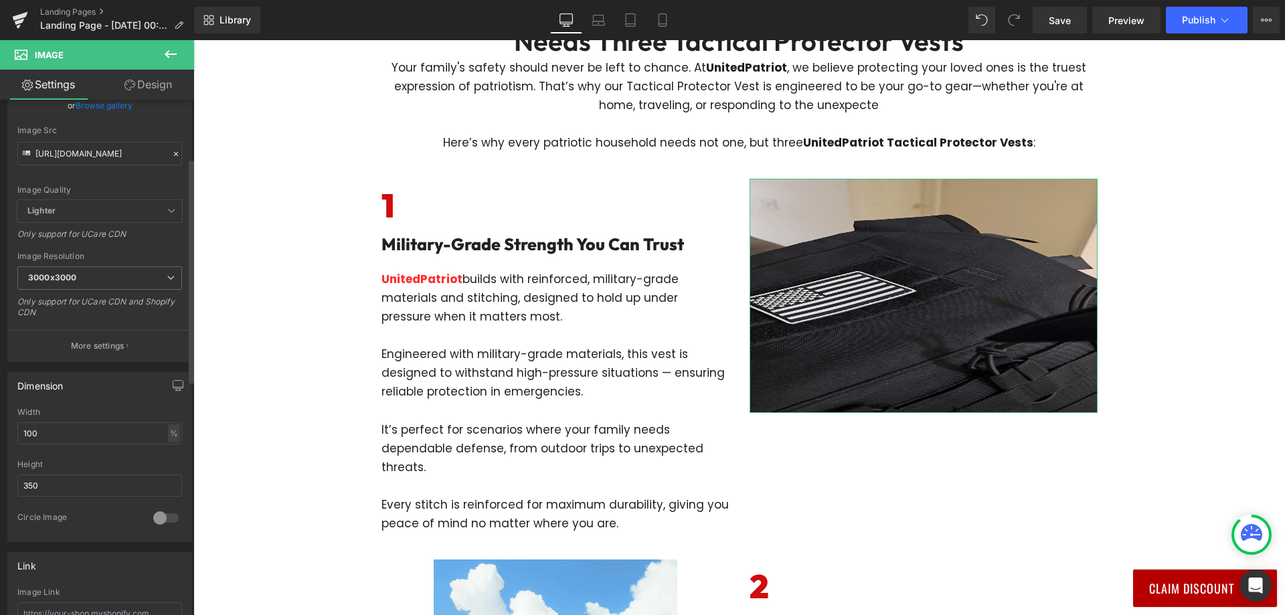
click at [66, 499] on div "Height 350" at bounding box center [99, 486] width 165 height 52
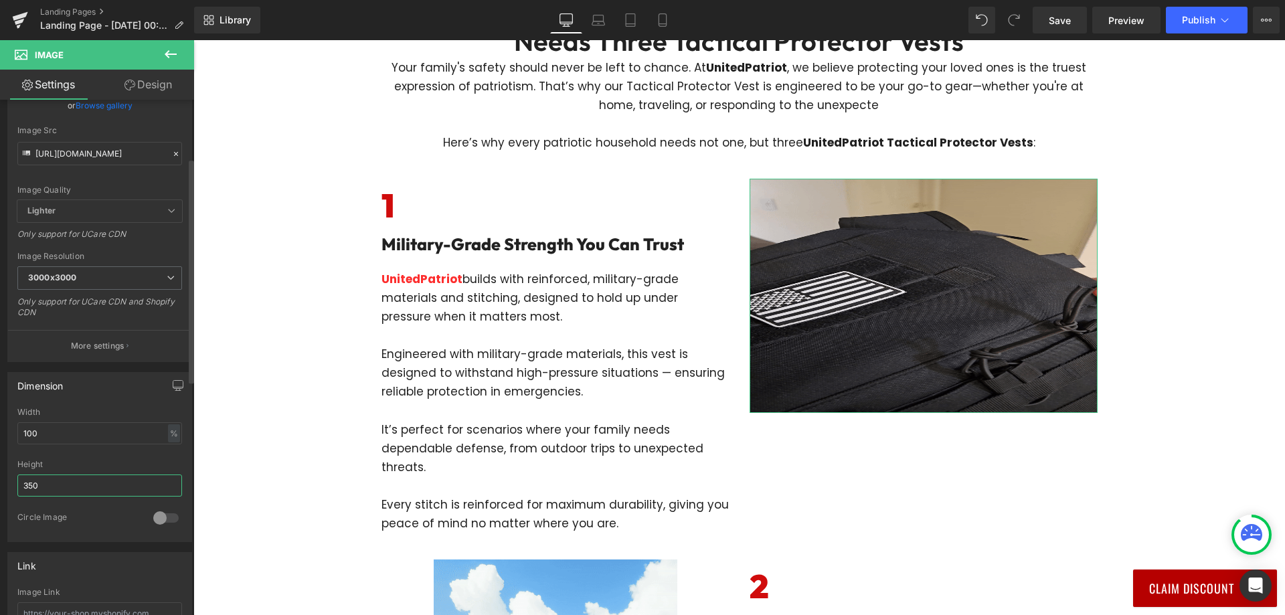
click at [72, 486] on input "350" at bounding box center [99, 486] width 165 height 22
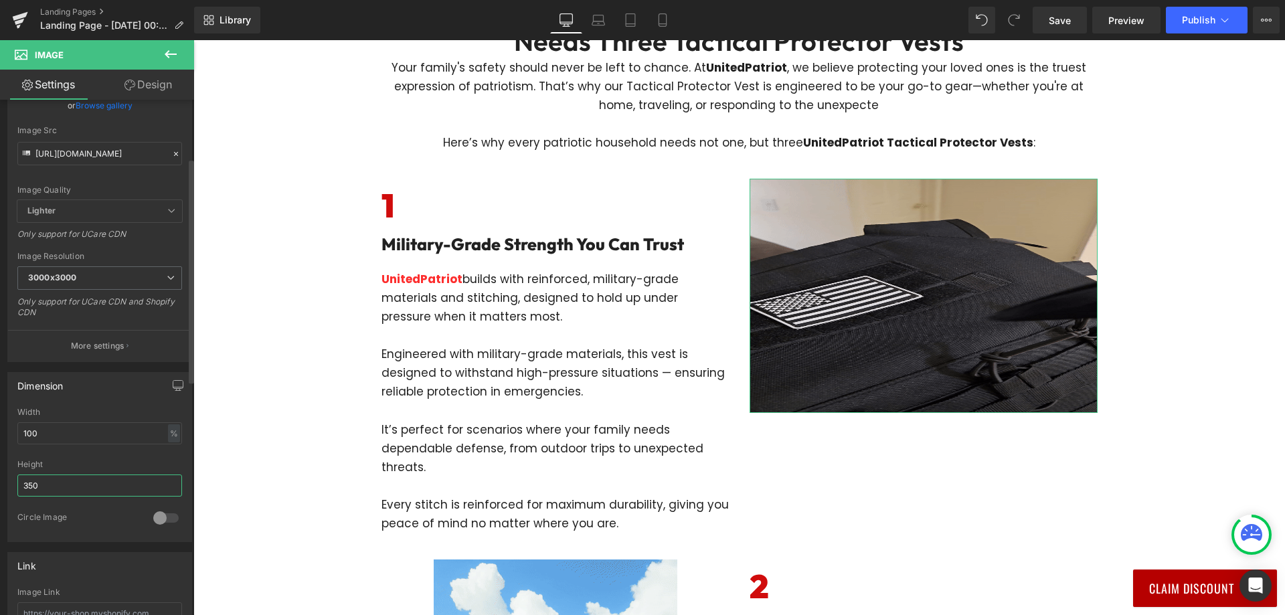
click at [72, 486] on input "350" at bounding box center [99, 486] width 165 height 22
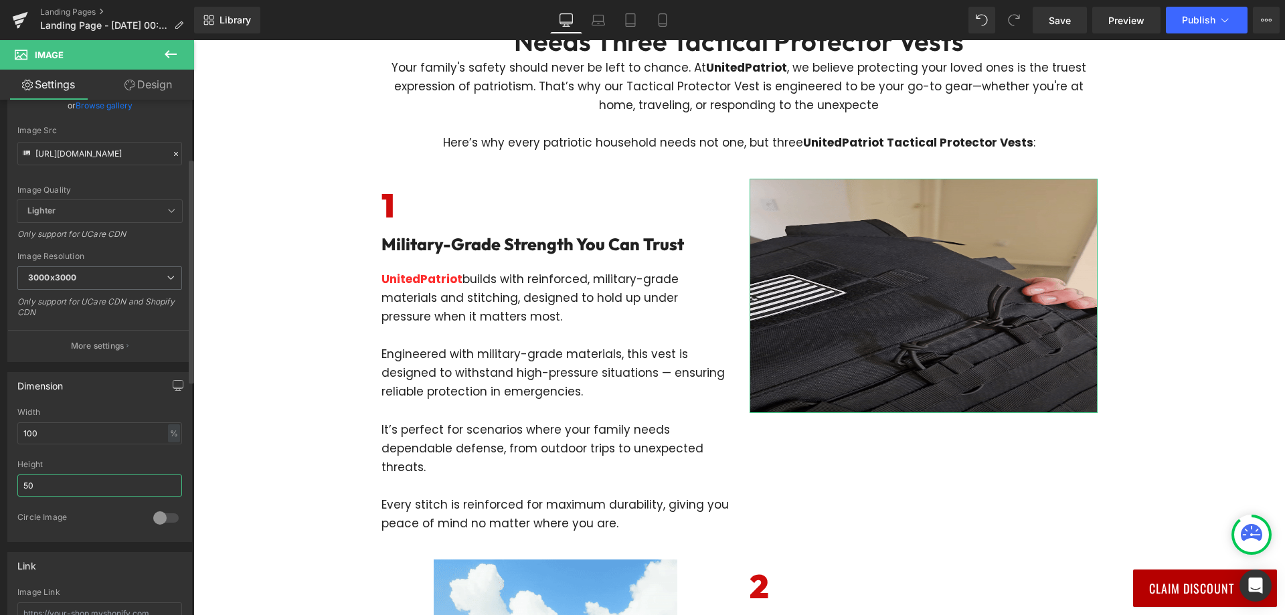
type input "500"
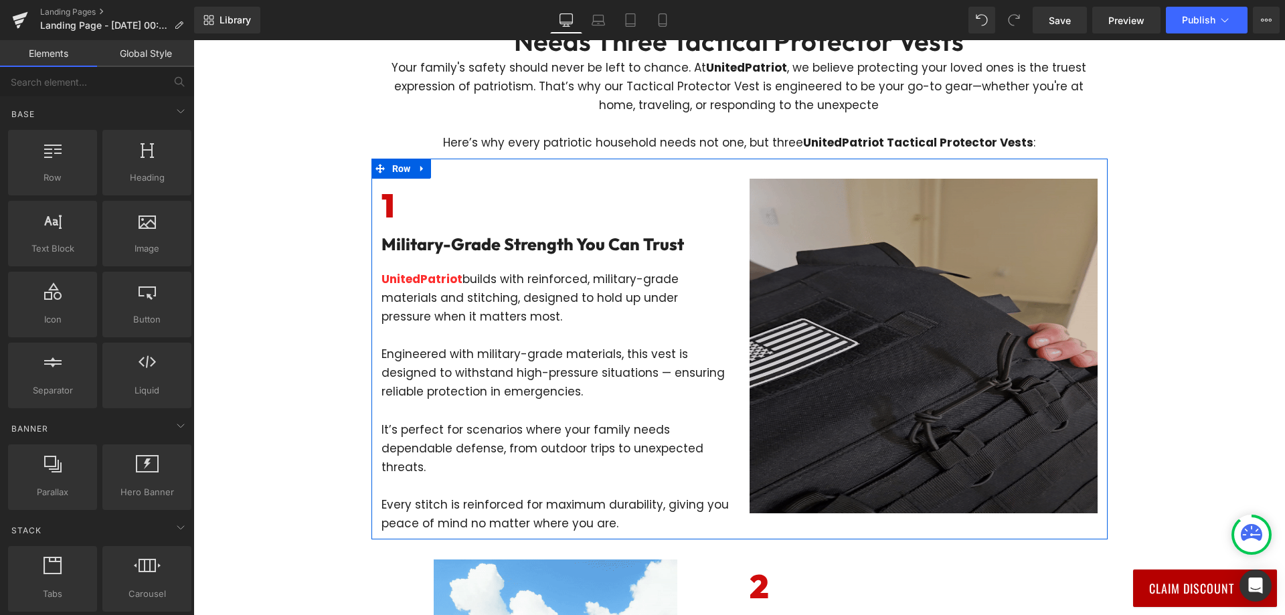
click at [941, 459] on img at bounding box center [924, 346] width 348 height 335
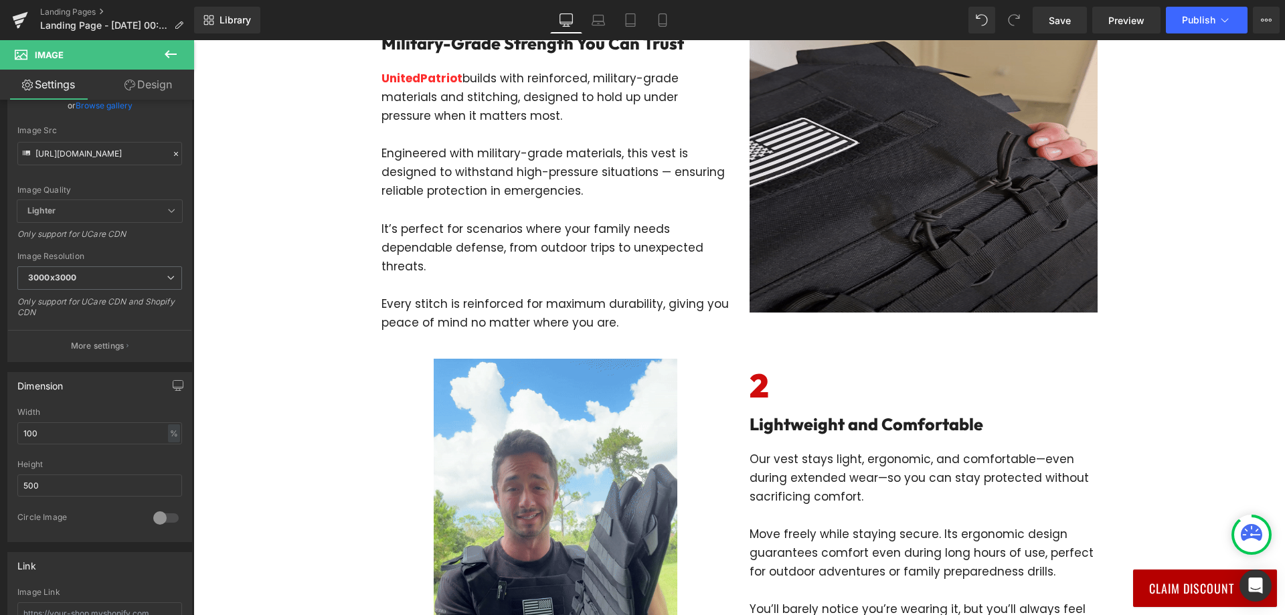
scroll to position [469, 0]
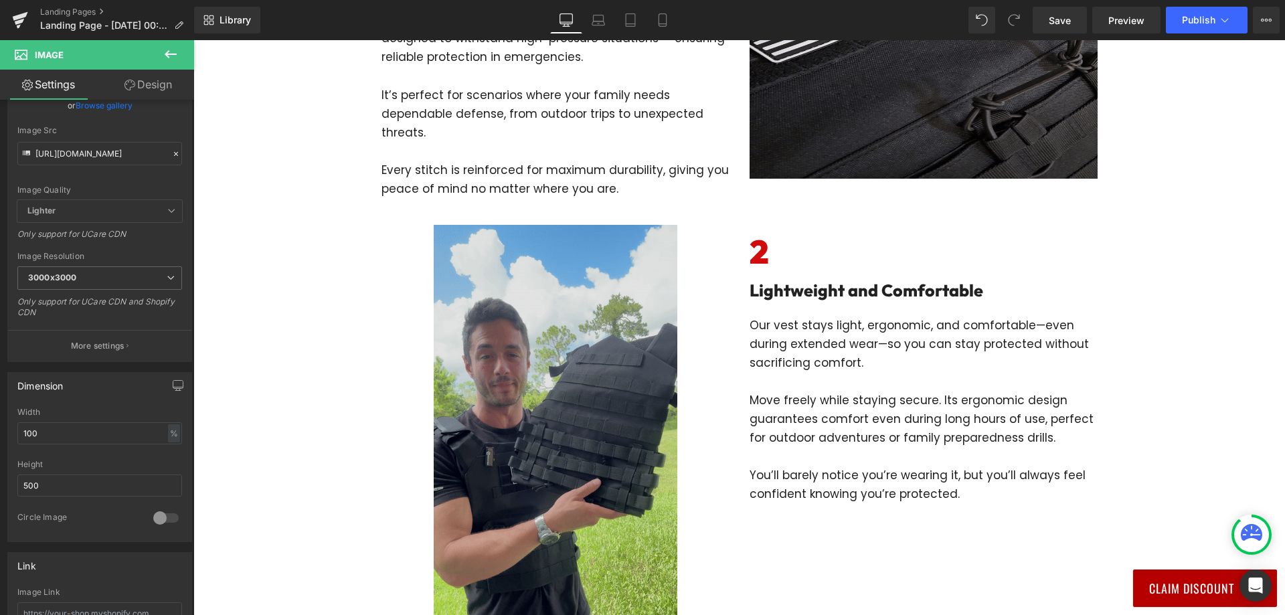
click at [539, 414] on img at bounding box center [556, 441] width 244 height 433
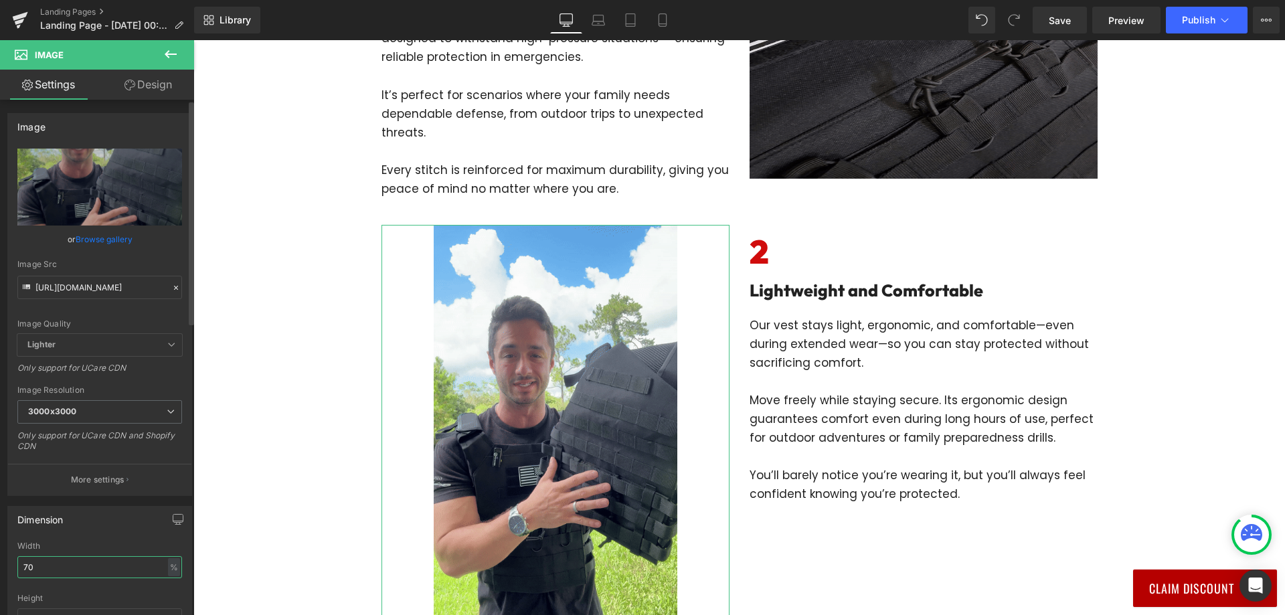
click at [76, 573] on input "70" at bounding box center [99, 567] width 165 height 22
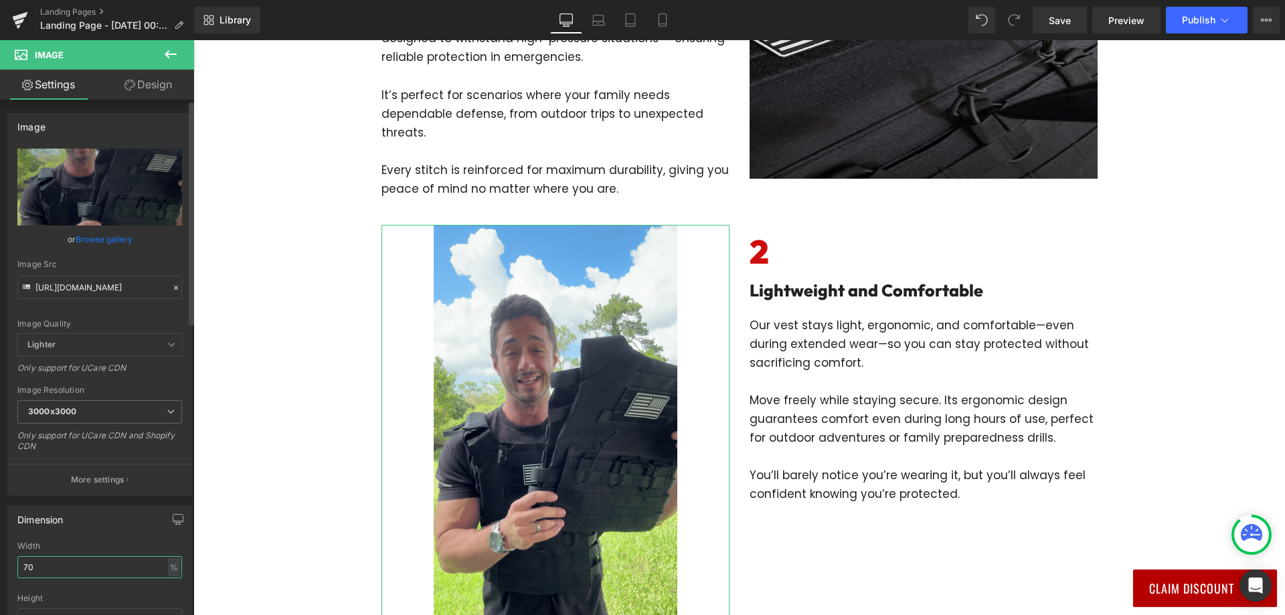
click at [76, 573] on input "70" at bounding box center [99, 567] width 165 height 22
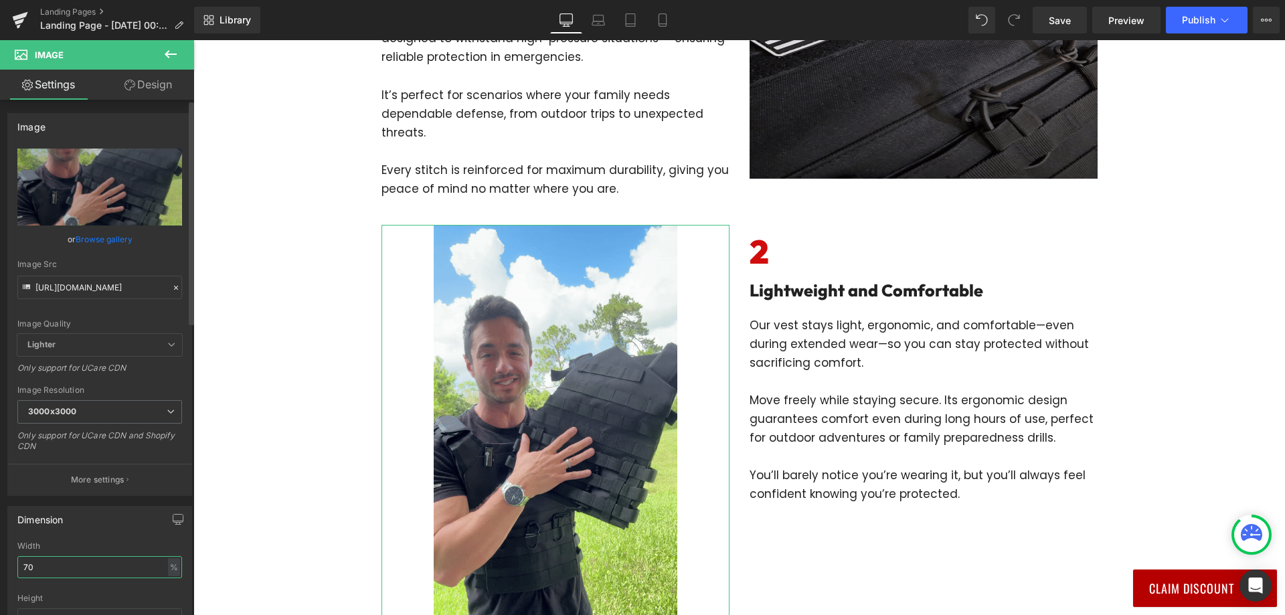
click at [76, 573] on input "70" at bounding box center [99, 567] width 165 height 22
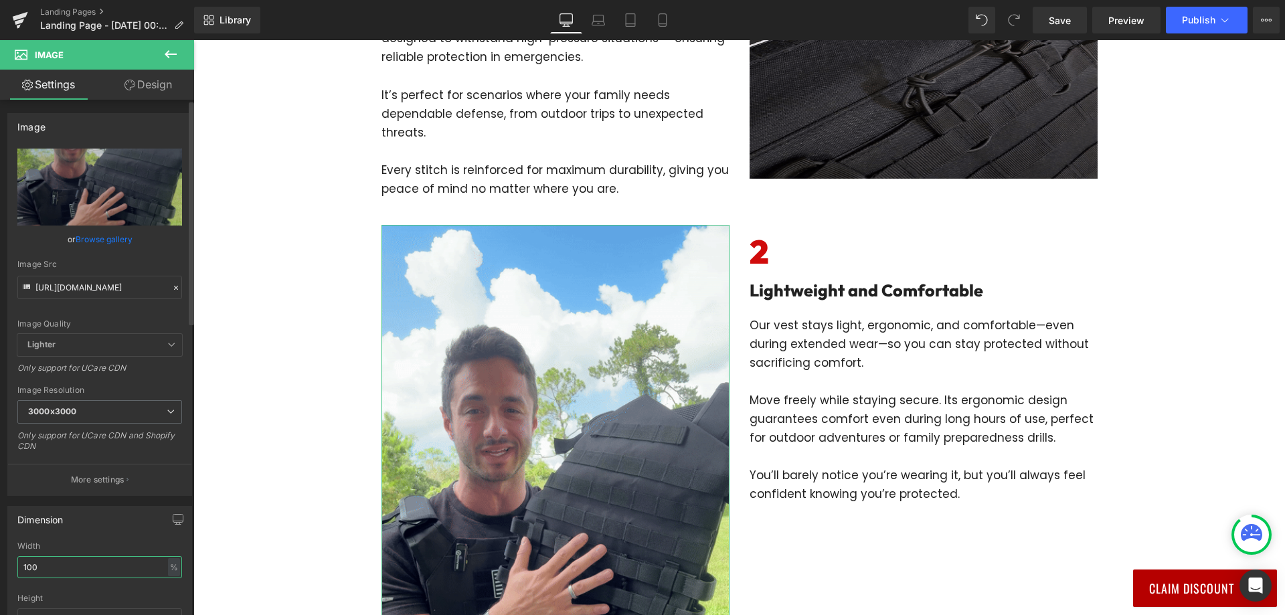
scroll to position [134, 0]
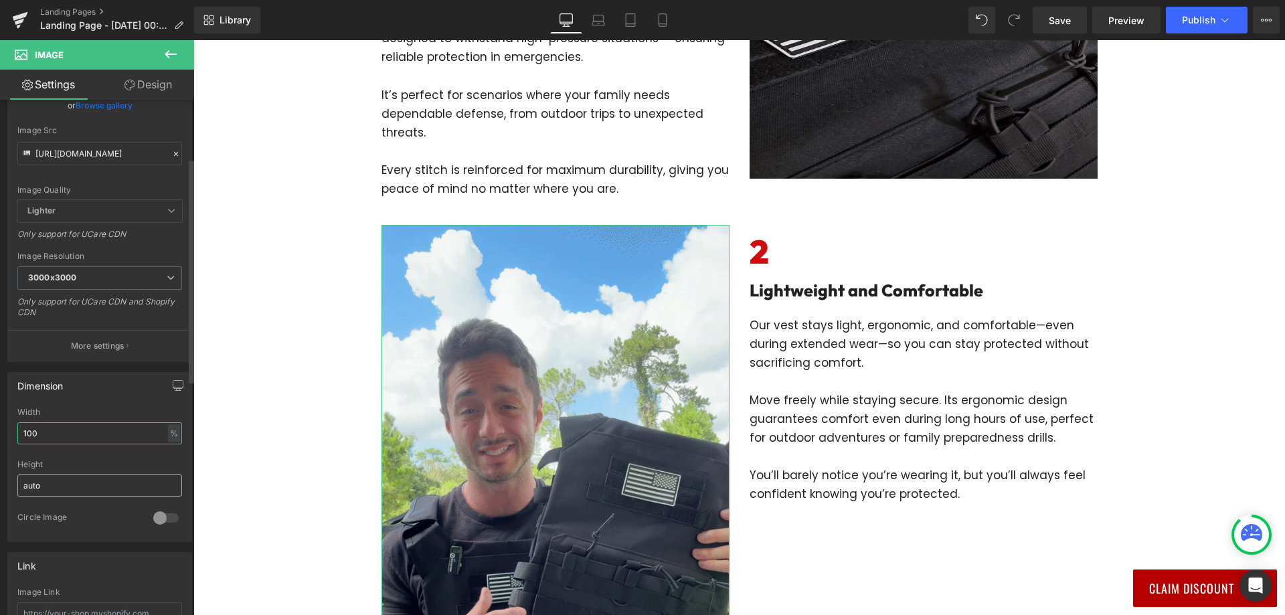
type input "100"
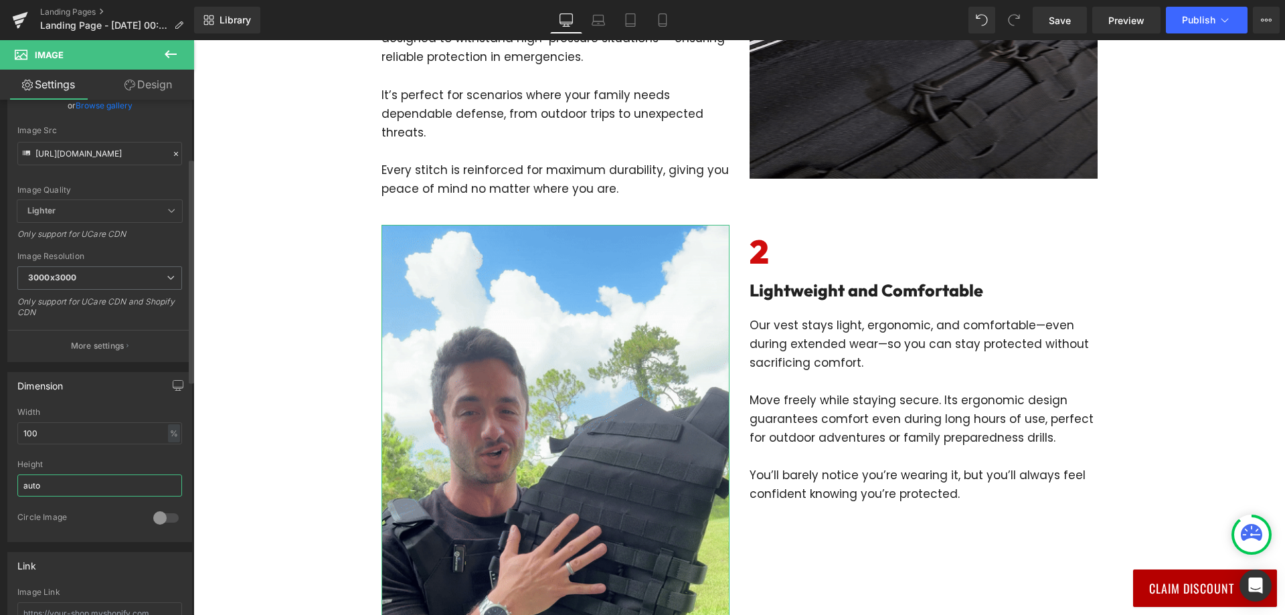
click at [74, 475] on input "auto" at bounding box center [99, 486] width 165 height 22
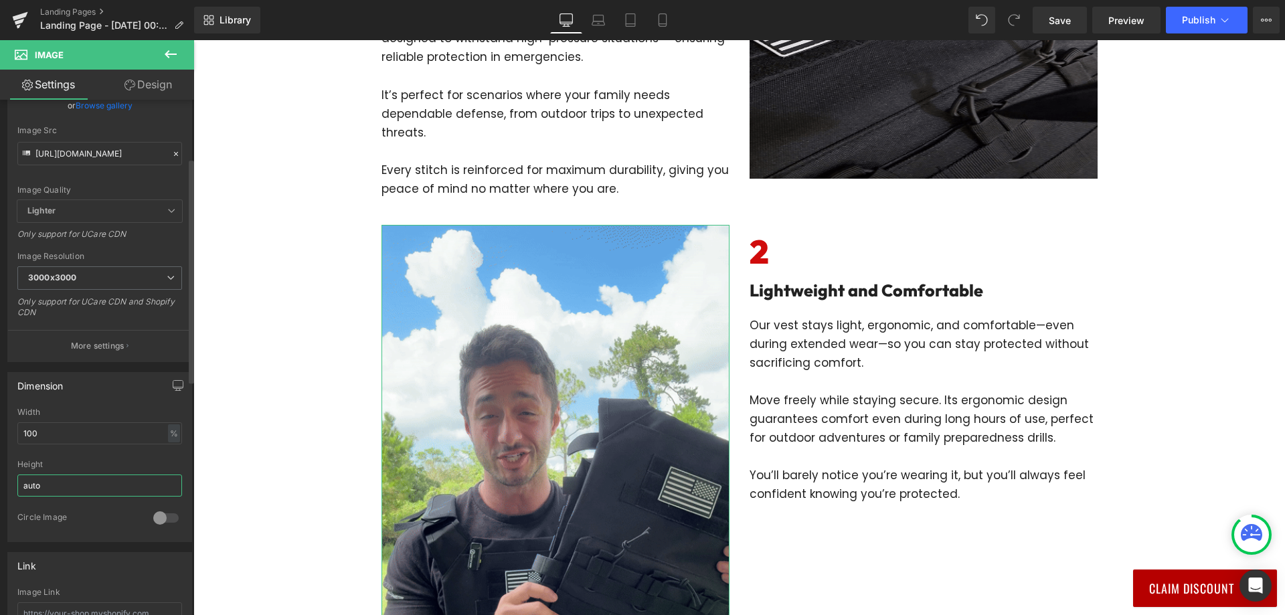
click at [74, 475] on input "auto" at bounding box center [99, 486] width 165 height 22
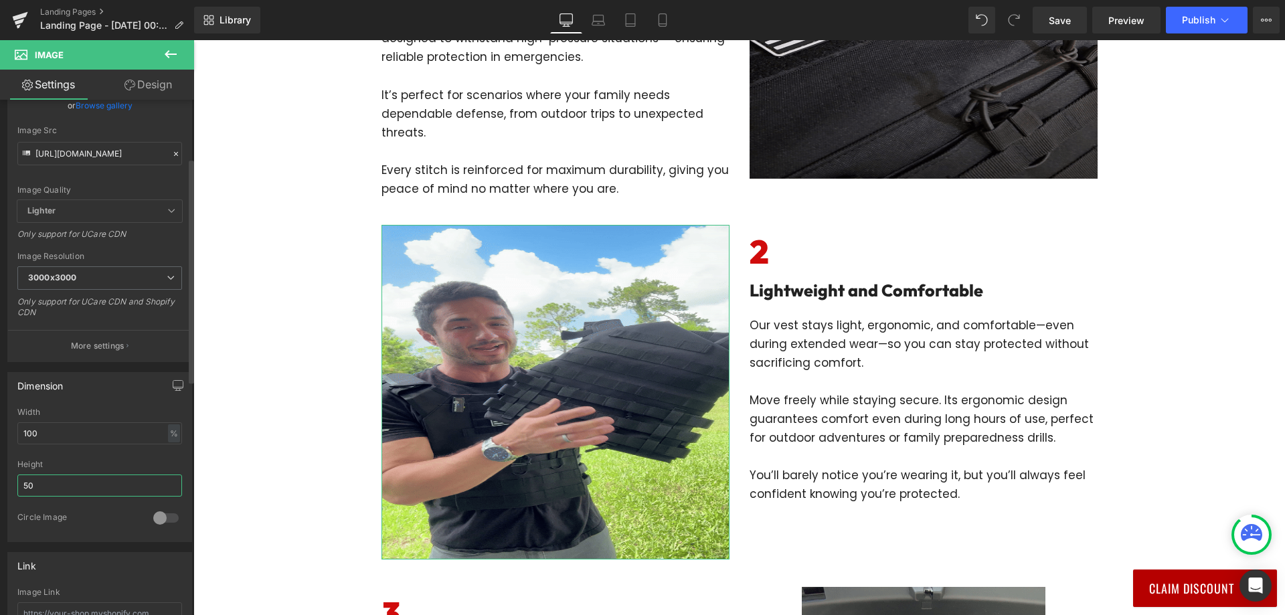
type input "5"
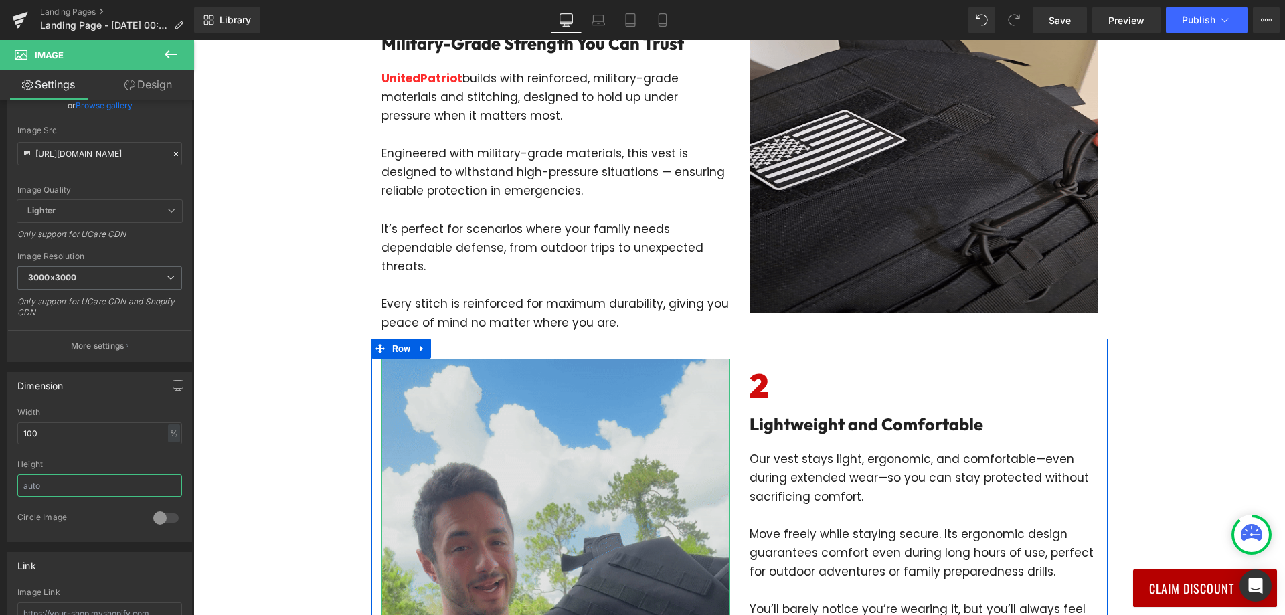
scroll to position [602, 0]
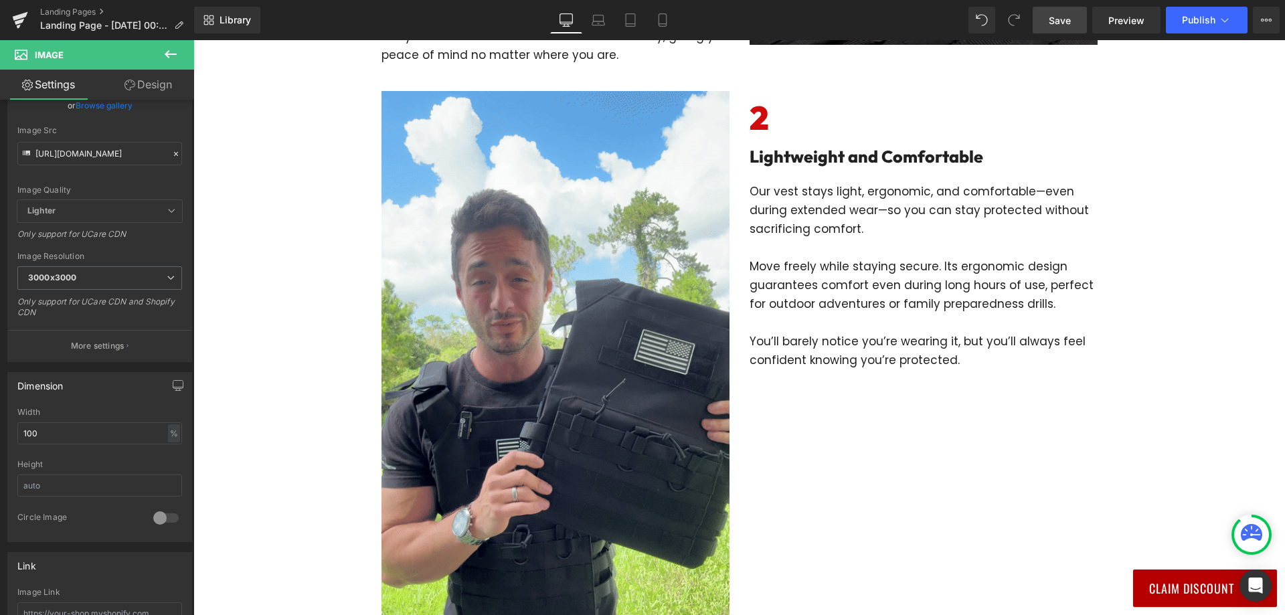
click at [1058, 17] on span "Save" at bounding box center [1060, 20] width 22 height 14
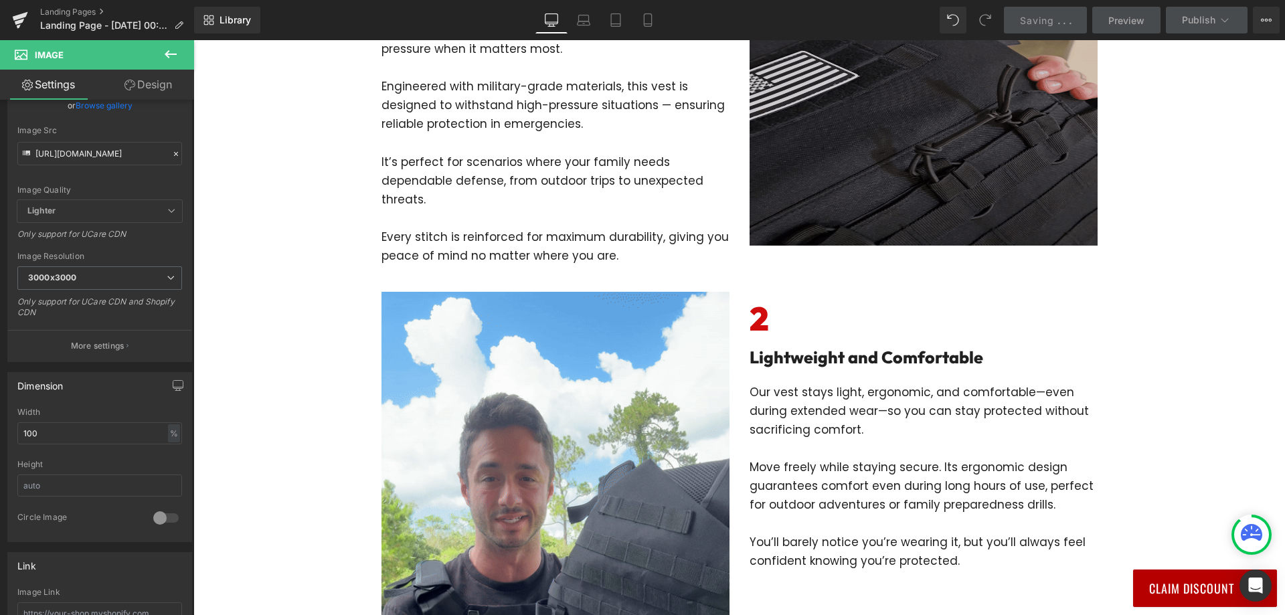
scroll to position [535, 0]
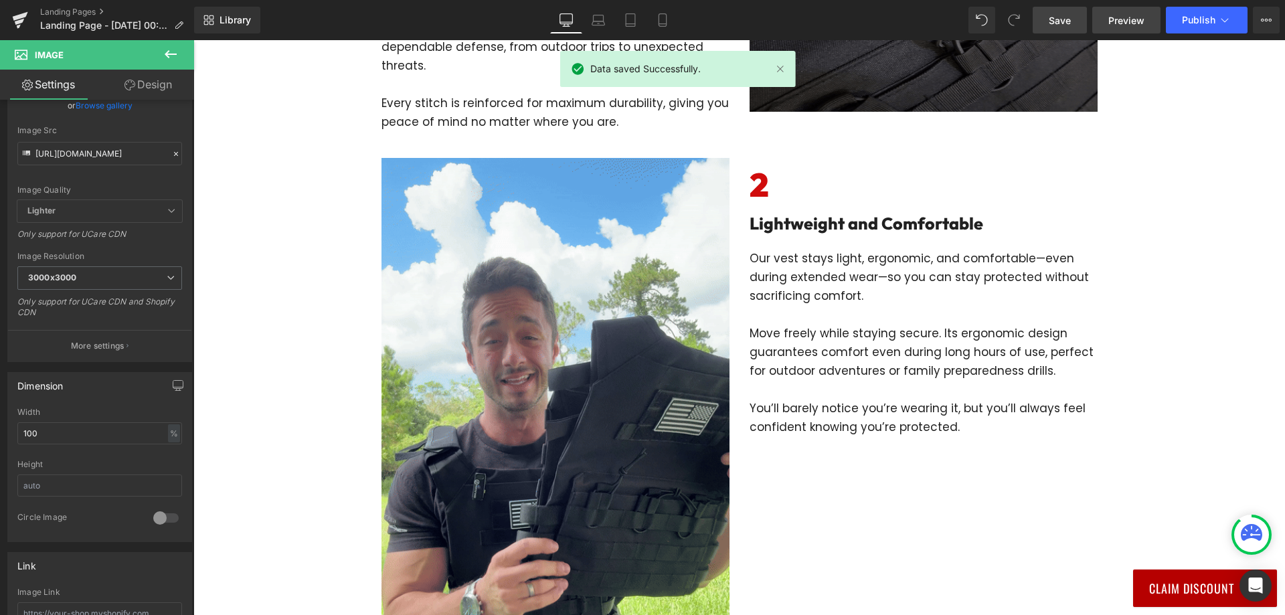
click at [1123, 17] on span "Preview" at bounding box center [1126, 20] width 36 height 14
